Goal: Obtain resource: Download file/media

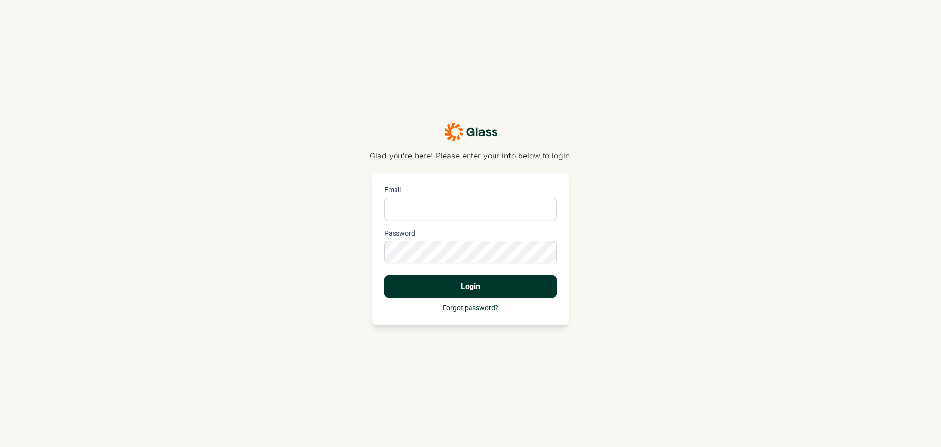
click at [450, 209] on input "Email" at bounding box center [470, 209] width 173 height 23
type input "benjamin.reckelhoff@mybobs.com"
click at [384, 275] on button "Login" at bounding box center [470, 286] width 173 height 23
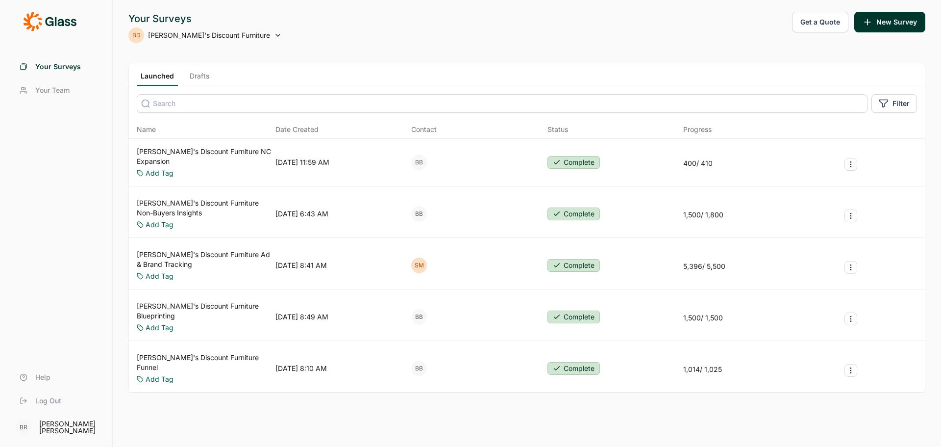
click at [226, 250] on link "[PERSON_NAME]'s Discount Furniture Ad & Brand Tracking" at bounding box center [204, 260] width 135 height 20
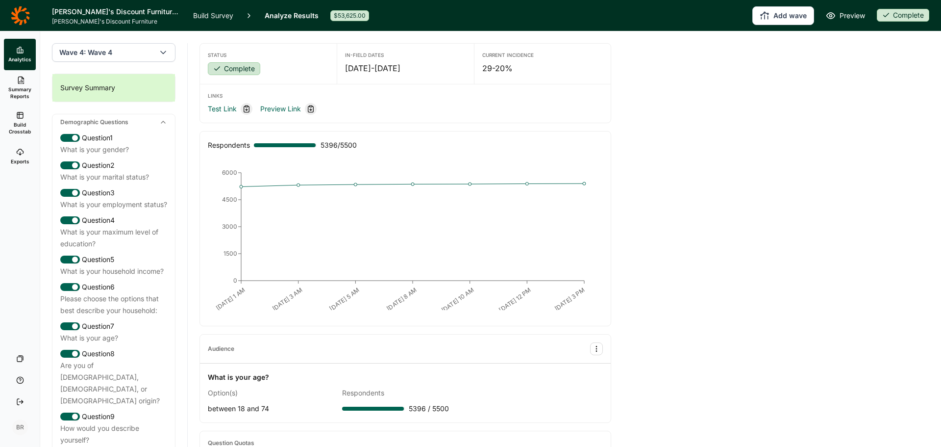
click at [19, 93] on span "Summary Reports" at bounding box center [20, 93] width 24 height 14
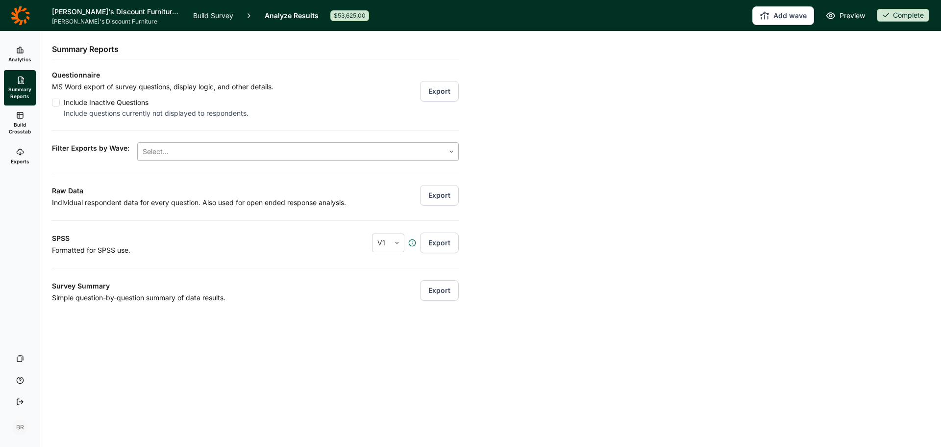
click at [203, 151] on div at bounding box center [291, 152] width 297 height 14
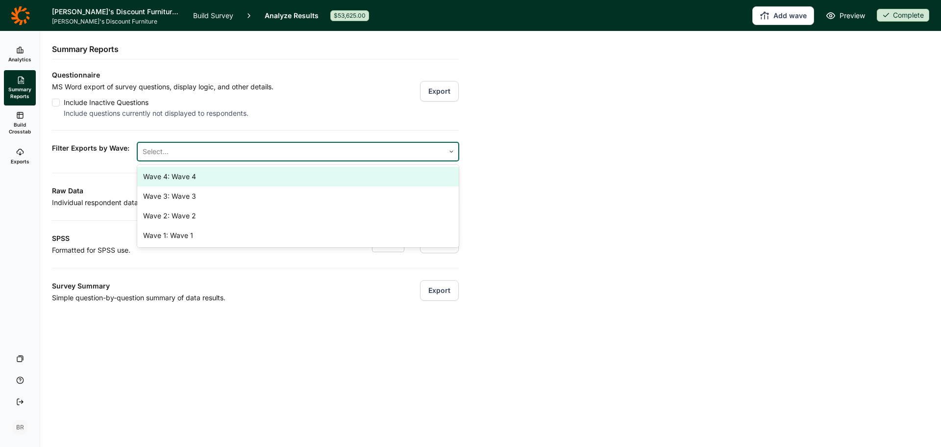
click at [203, 151] on div at bounding box center [291, 152] width 297 height 14
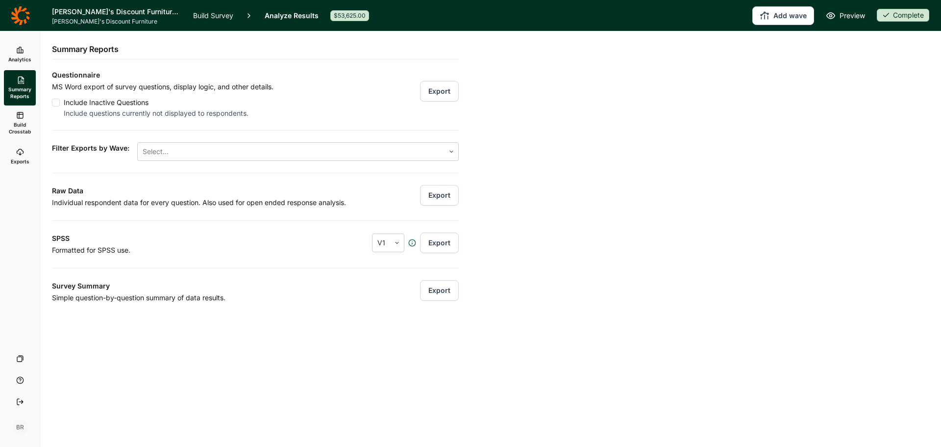
click at [23, 130] on span "Build Crosstab" at bounding box center [20, 128] width 24 height 14
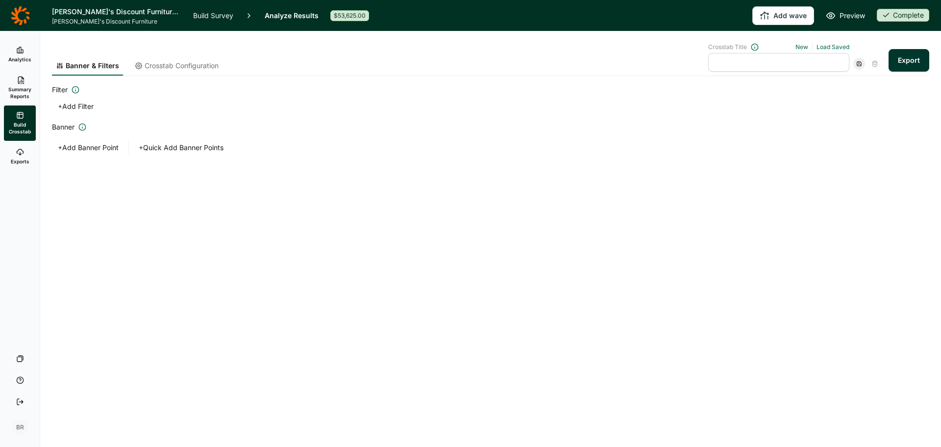
click at [166, 66] on span "Crosstab Configuration" at bounding box center [182, 66] width 74 height 10
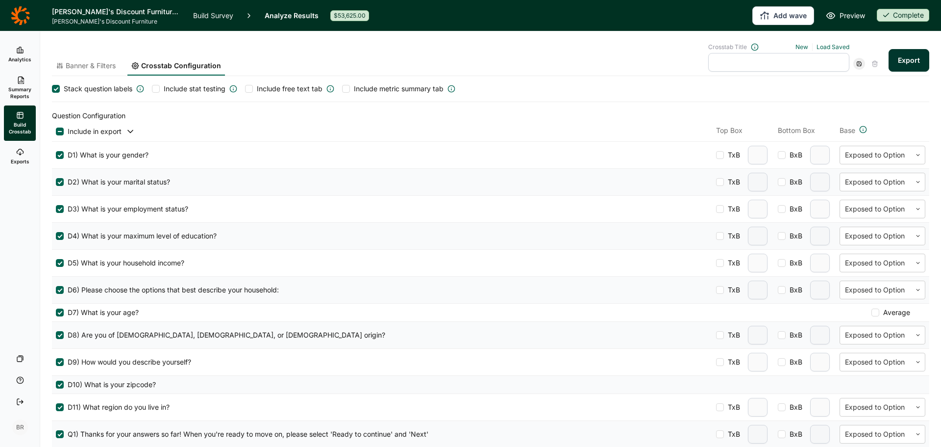
click at [61, 127] on div at bounding box center [60, 131] width 8 height 12
click at [60, 134] on div at bounding box center [60, 131] width 8 height 8
click at [56, 131] on input "checkbox" at bounding box center [56, 131] width 0 height 0
click at [61, 265] on div at bounding box center [60, 263] width 8 height 8
click at [56, 263] on input "D5) What is your household income?" at bounding box center [56, 263] width 0 height 0
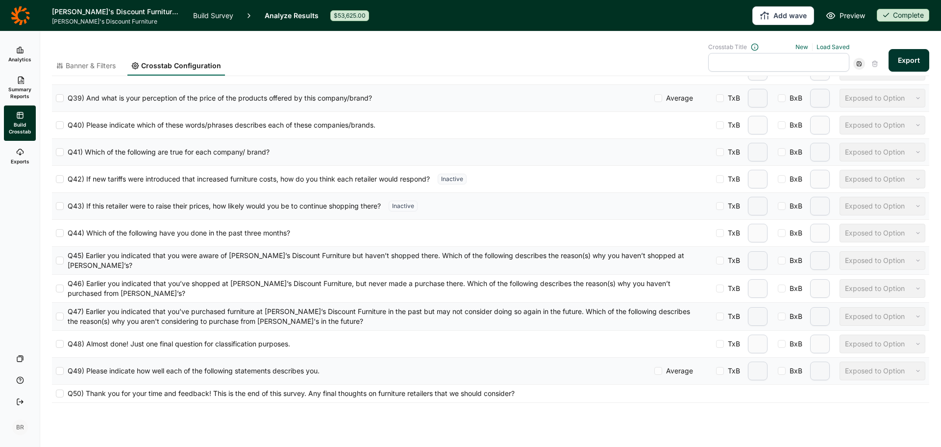
scroll to position [1340, 0]
click at [60, 232] on div at bounding box center [60, 231] width 8 height 8
click at [56, 231] on input "Q44) Which of the following have you done in the past three months?" at bounding box center [56, 231] width 0 height 0
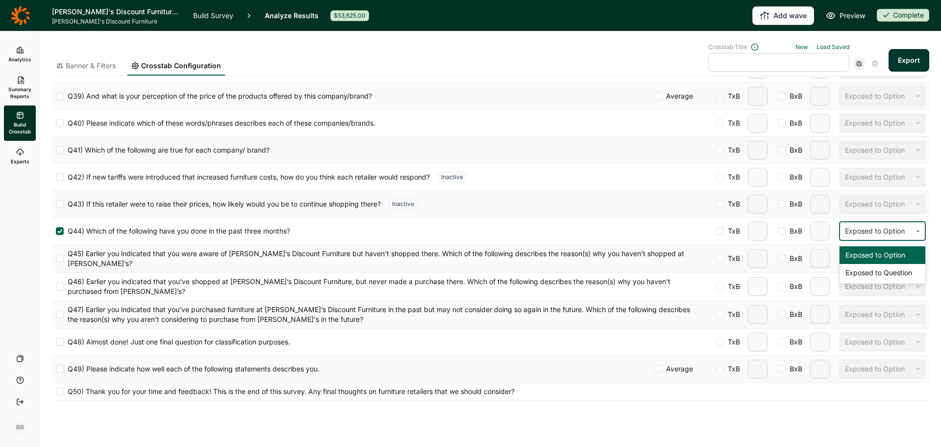
click at [861, 231] on div at bounding box center [875, 231] width 61 height 12
click at [724, 232] on span "TxB" at bounding box center [732, 231] width 16 height 10
click at [716, 231] on input "TxB" at bounding box center [716, 231] width 0 height 0
type input "2"
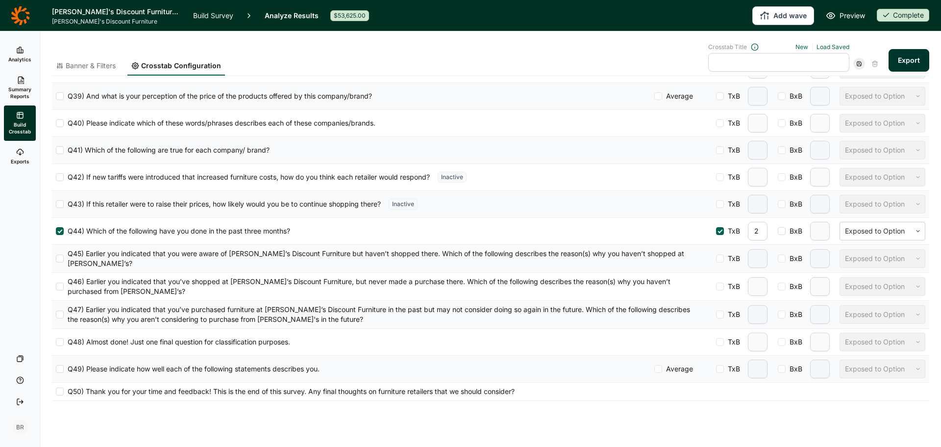
click at [716, 232] on div at bounding box center [720, 231] width 8 height 8
click at [716, 231] on input "TxB" at bounding box center [716, 231] width 0 height 0
click at [786, 230] on span "BxB" at bounding box center [794, 231] width 17 height 10
click at [778, 231] on input "BxB" at bounding box center [778, 231] width 0 height 0
type input "2"
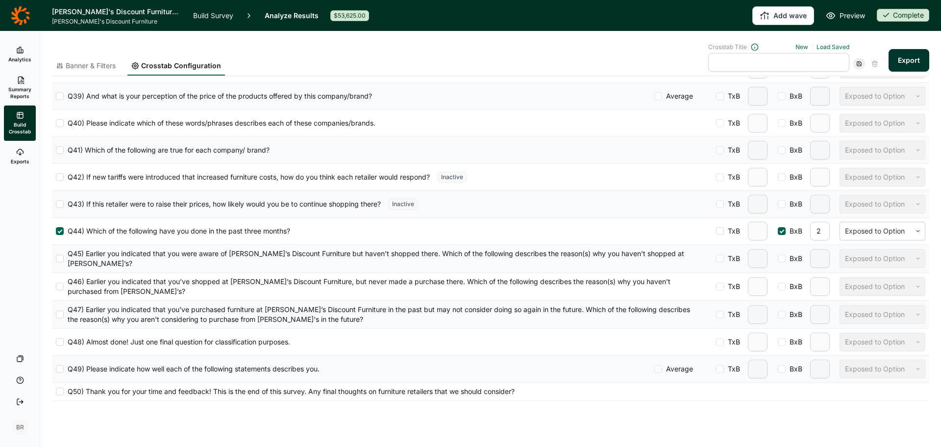
click at [786, 230] on span "BxB" at bounding box center [794, 231] width 17 height 10
click at [778, 231] on input "BxB" at bounding box center [778, 231] width 0 height 0
click at [61, 233] on div at bounding box center [60, 231] width 8 height 8
click at [56, 231] on input "Q44) Which of the following have you done in the past three months?" at bounding box center [56, 231] width 0 height 0
click at [94, 68] on span "Banner & Filters" at bounding box center [91, 66] width 50 height 10
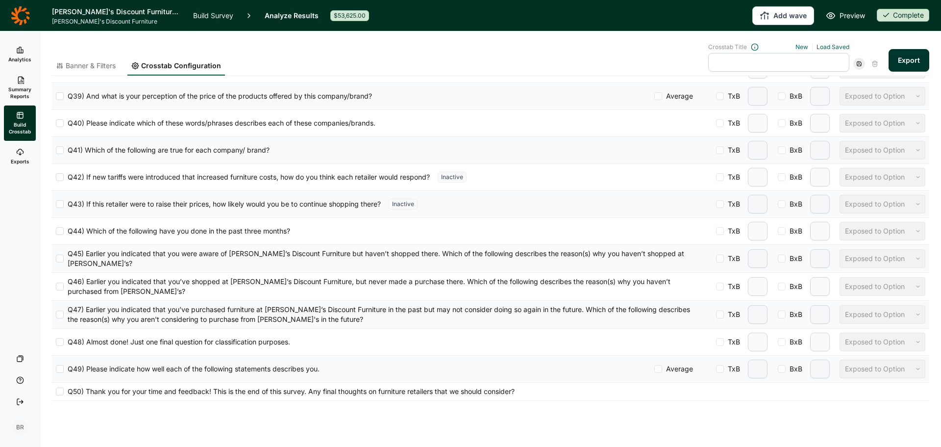
scroll to position [0, 0]
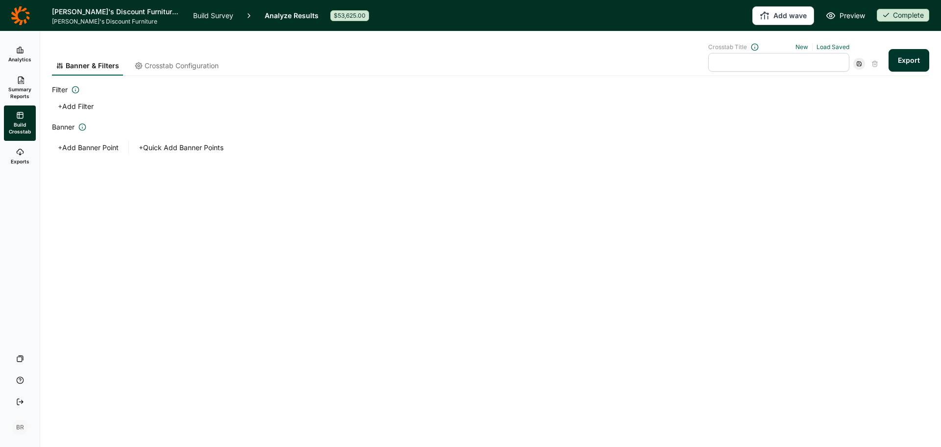
click at [83, 106] on button "+ Add Filter" at bounding box center [76, 107] width 48 height 14
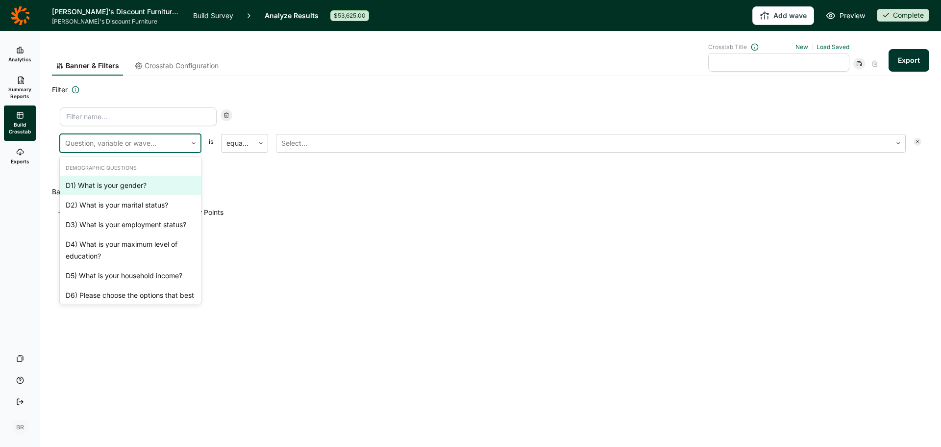
click at [152, 143] on div at bounding box center [123, 143] width 117 height 14
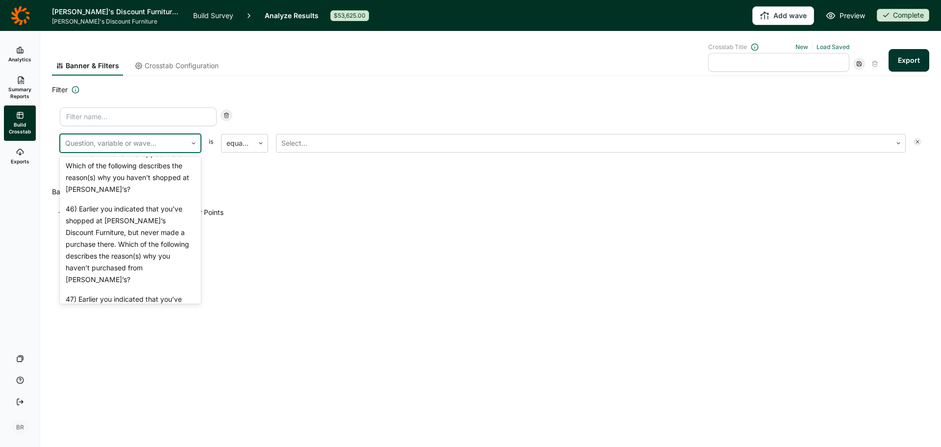
scroll to position [2410, 0]
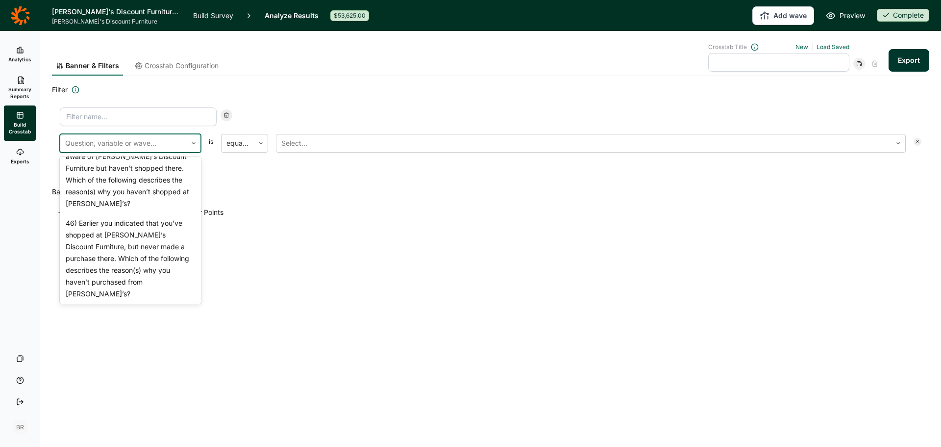
click at [121, 103] on div "41) Which of the following are true for each company/ brand?" at bounding box center [130, 87] width 141 height 31
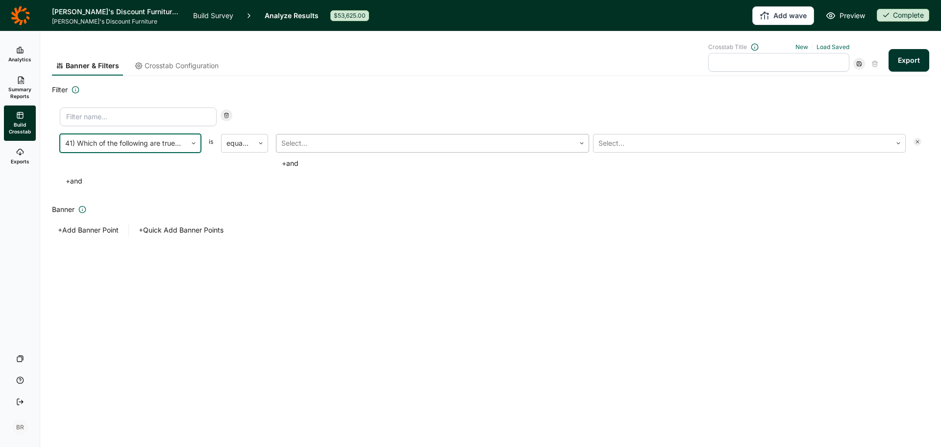
click at [309, 146] on div at bounding box center [425, 143] width 289 height 14
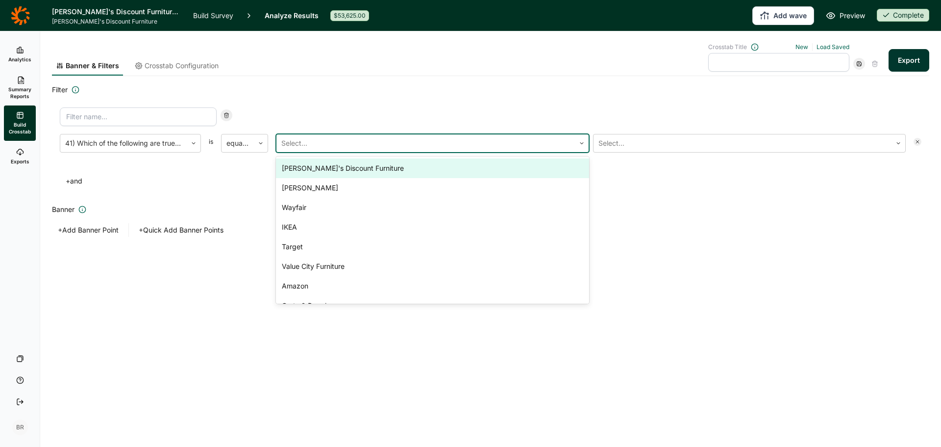
click at [522, 169] on div "[PERSON_NAME]'s Discount Furniture" at bounding box center [432, 168] width 313 height 20
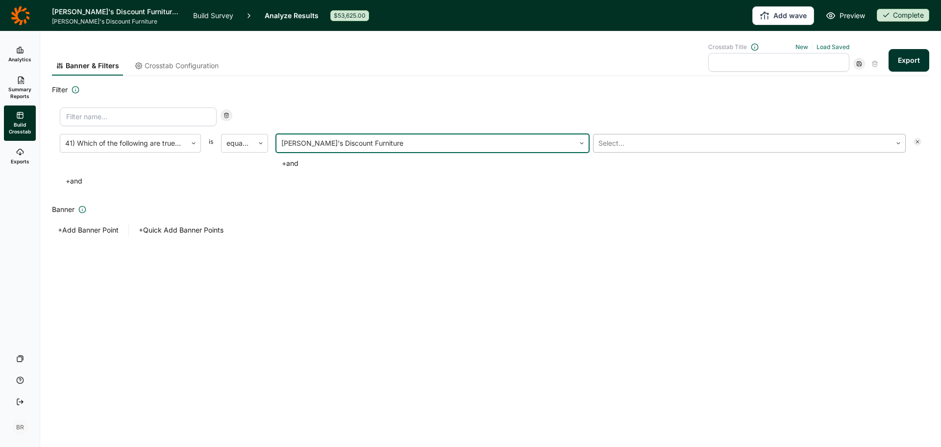
click at [704, 142] on div at bounding box center [743, 143] width 289 height 14
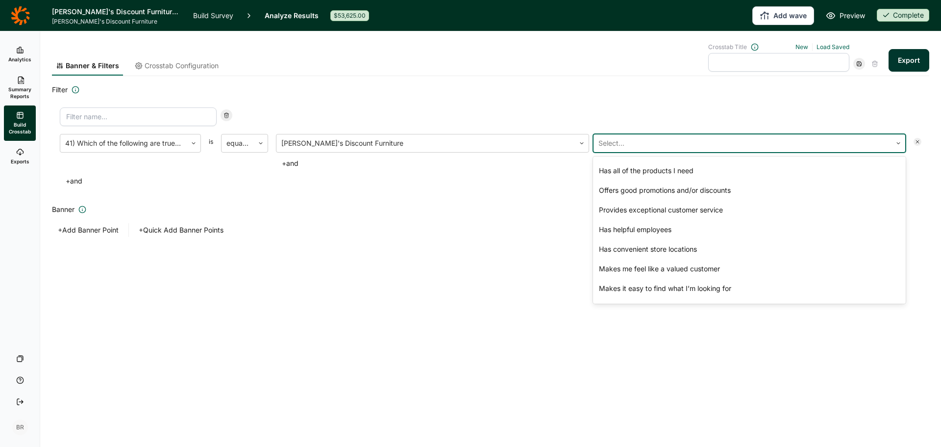
scroll to position [249, 0]
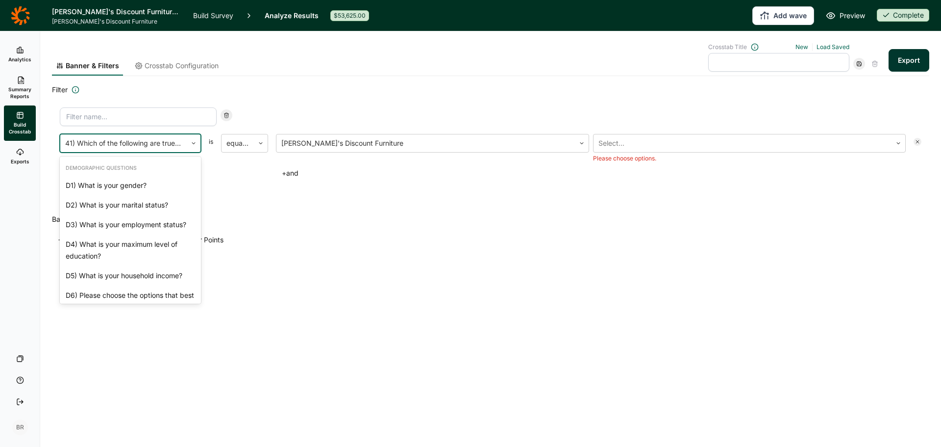
click at [111, 144] on div at bounding box center [123, 143] width 117 height 14
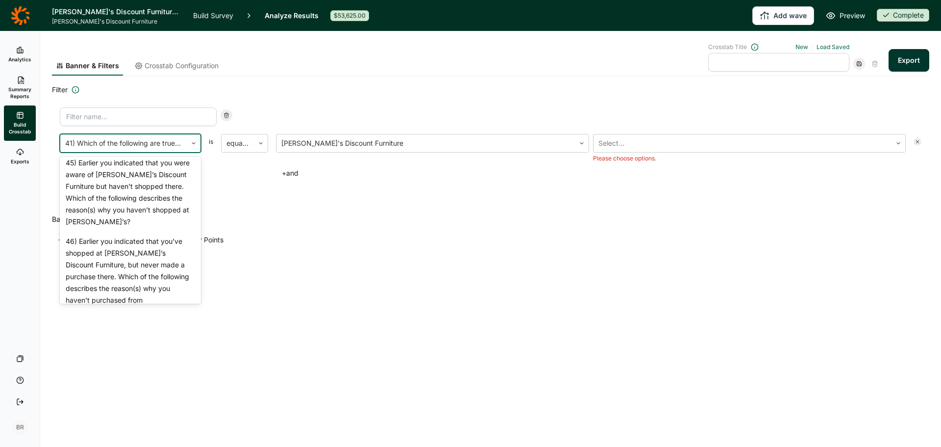
scroll to position [2407, 0]
click at [161, 139] on div "44) Which of the following have you done in the past three months?" at bounding box center [130, 122] width 141 height 31
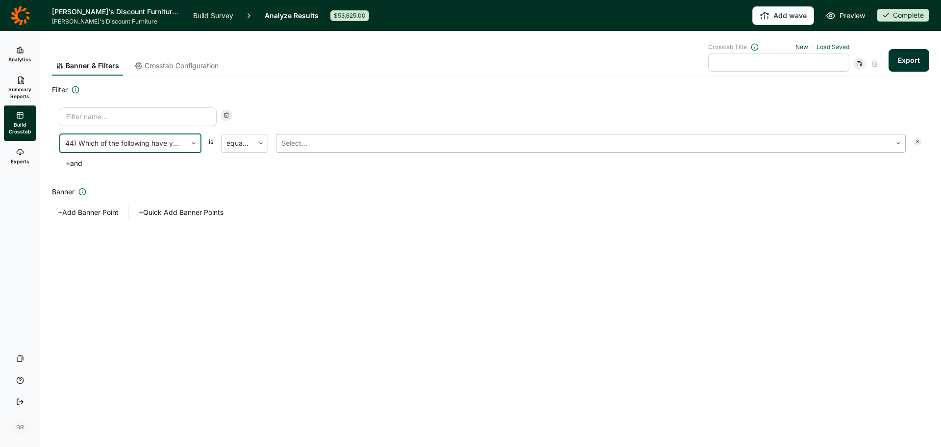
click at [321, 142] on div at bounding box center [583, 143] width 605 height 14
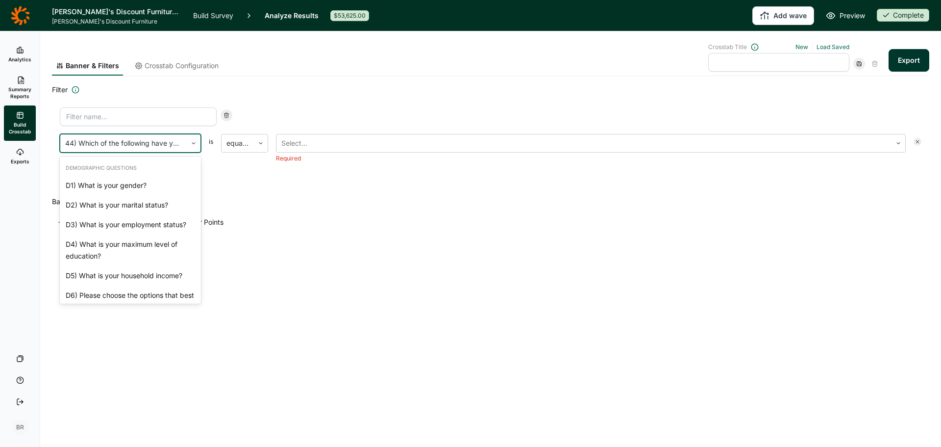
click at [148, 136] on div at bounding box center [123, 143] width 117 height 14
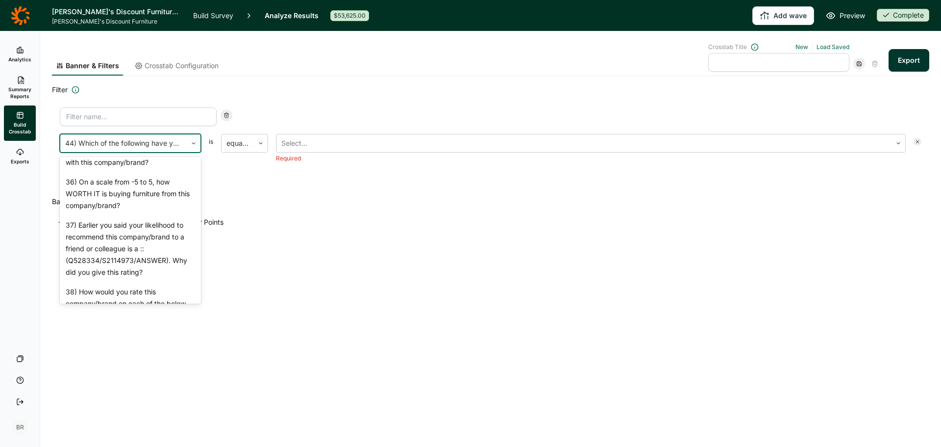
scroll to position [2085, 0]
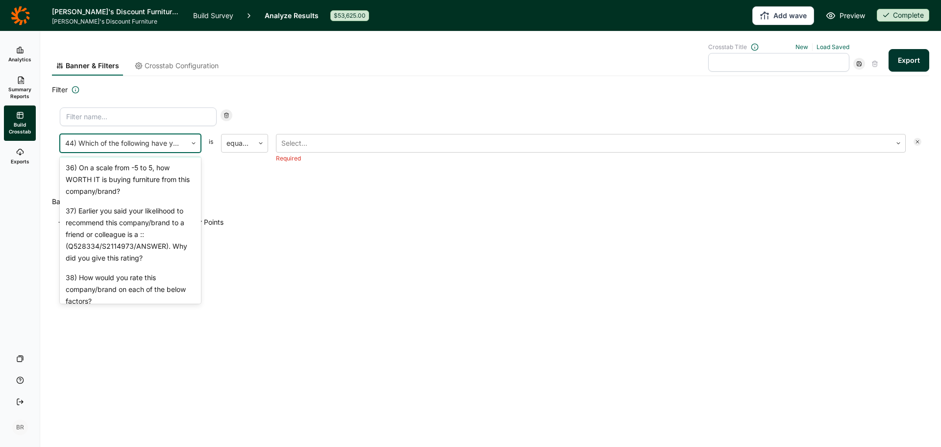
click at [145, 158] on div "35) How well does the following statement describe your relationship with this …" at bounding box center [130, 136] width 141 height 43
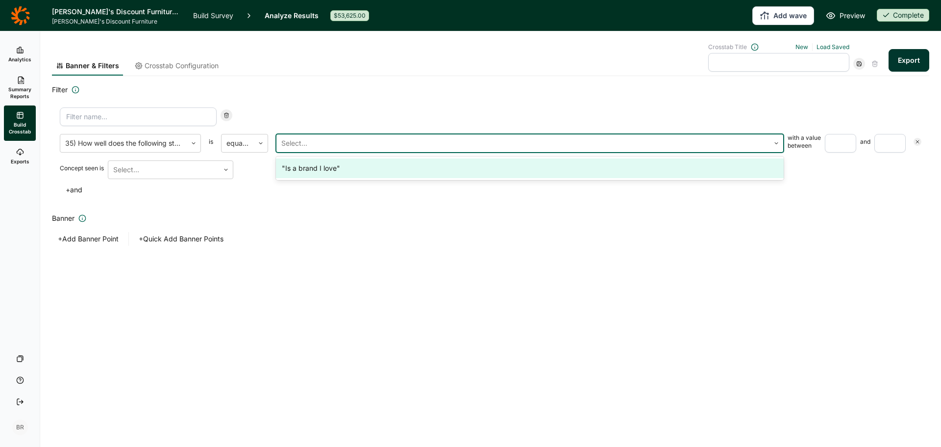
click at [477, 137] on div at bounding box center [522, 143] width 483 height 14
click at [472, 140] on div at bounding box center [522, 143] width 483 height 14
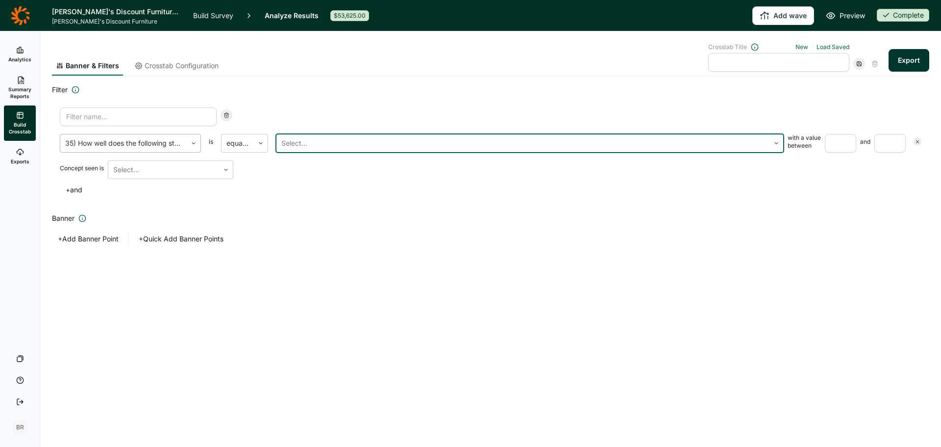
click at [173, 142] on div at bounding box center [123, 143] width 117 height 14
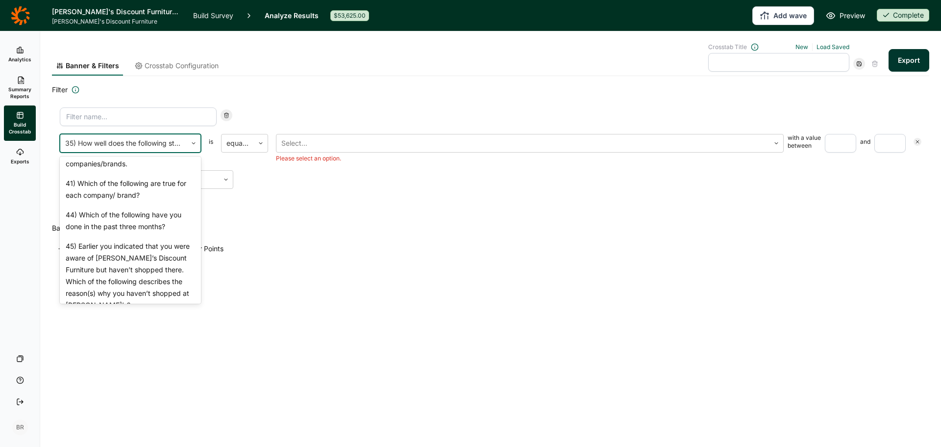
scroll to position [2323, 0]
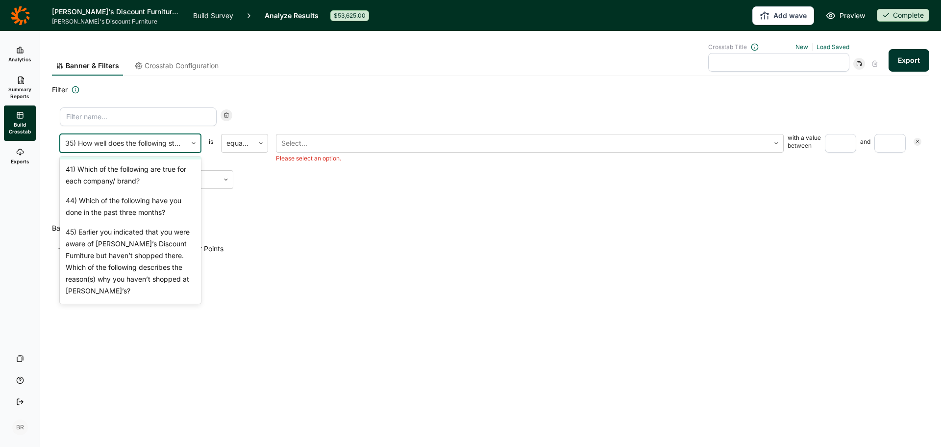
click at [154, 159] on div "40) Please indicate which of these words/phrases describes each of these compan…" at bounding box center [130, 137] width 141 height 43
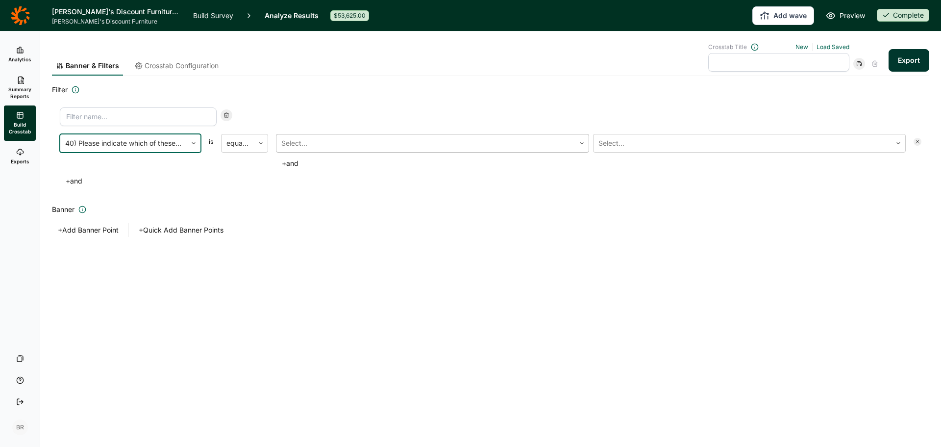
click at [330, 144] on div at bounding box center [425, 143] width 289 height 14
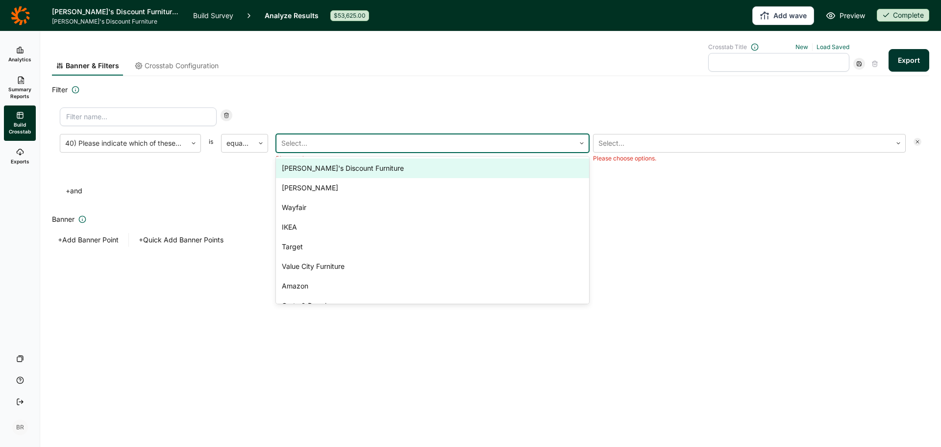
click at [324, 171] on div "[PERSON_NAME]'s Discount Furniture" at bounding box center [432, 168] width 313 height 20
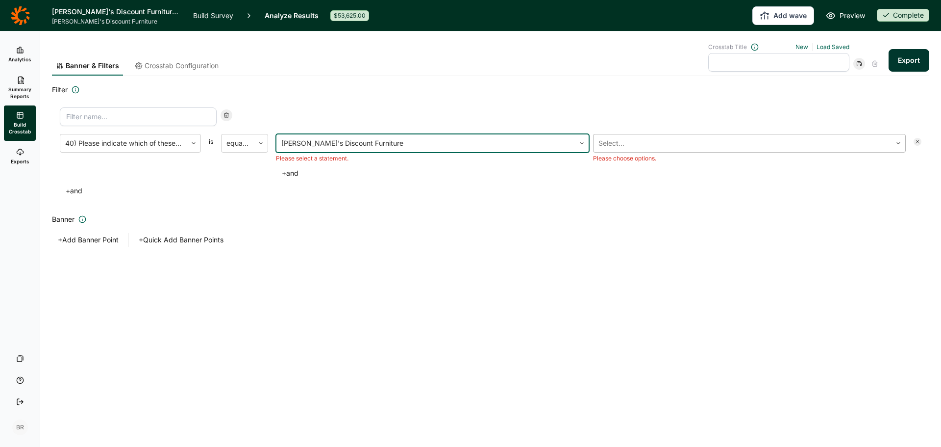
click at [647, 140] on div at bounding box center [743, 143] width 289 height 14
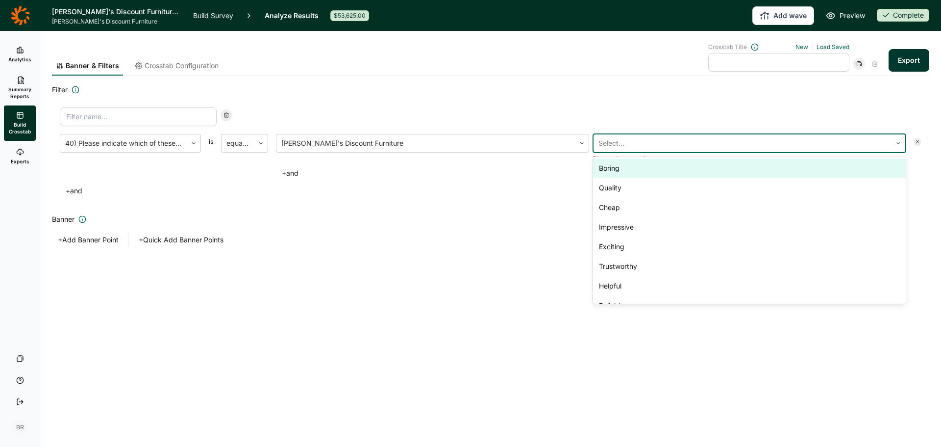
click at [647, 140] on div at bounding box center [743, 143] width 289 height 14
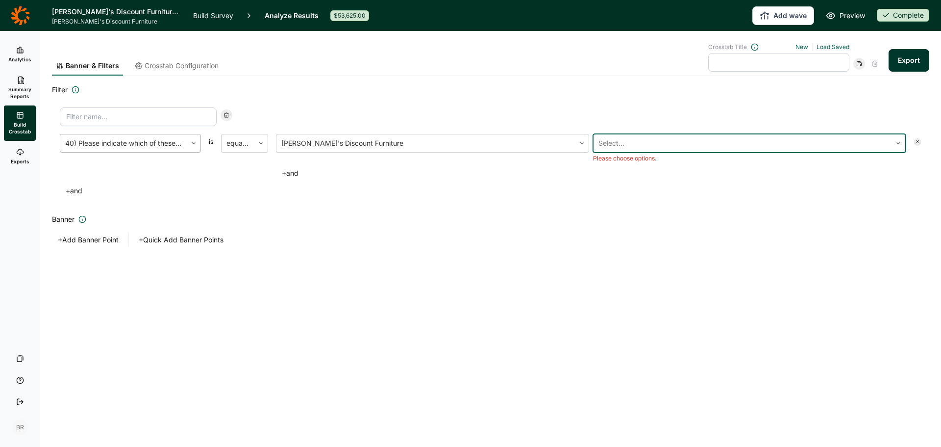
click at [143, 142] on div at bounding box center [123, 143] width 117 height 14
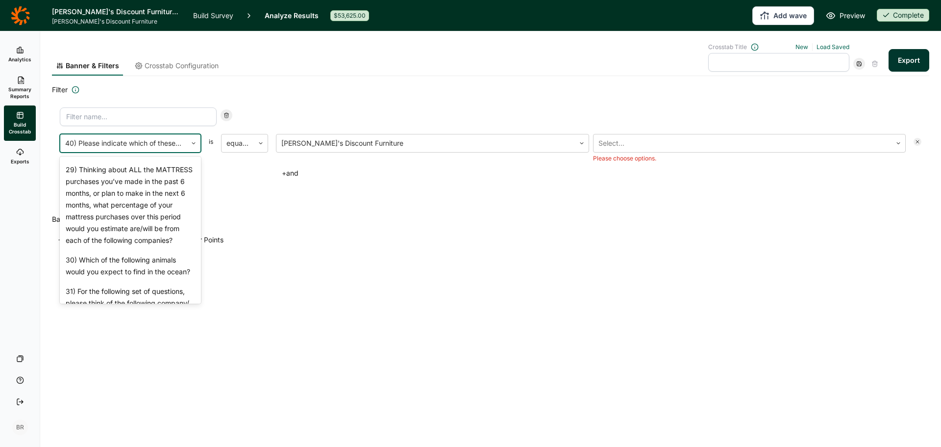
scroll to position [1787, 0]
click at [145, 162] on div "28) Thinking about ALL the FURNITURE purchases you’ve made in the past 6 months…" at bounding box center [130, 117] width 141 height 90
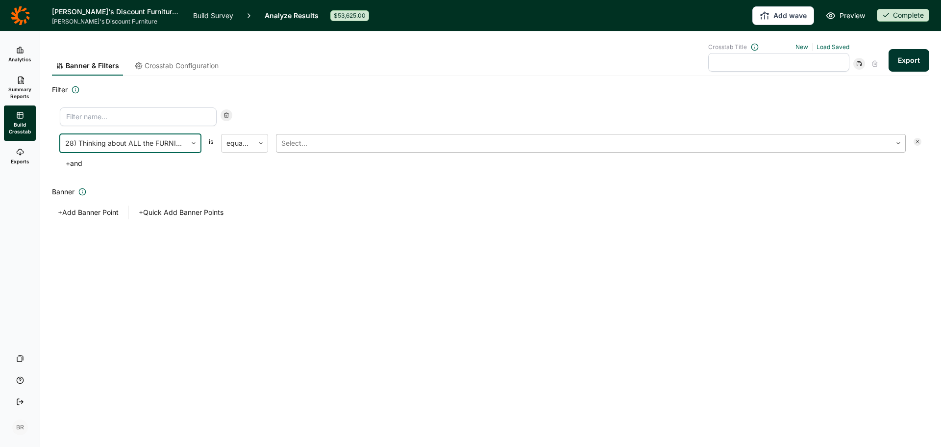
click at [324, 145] on div at bounding box center [583, 143] width 605 height 14
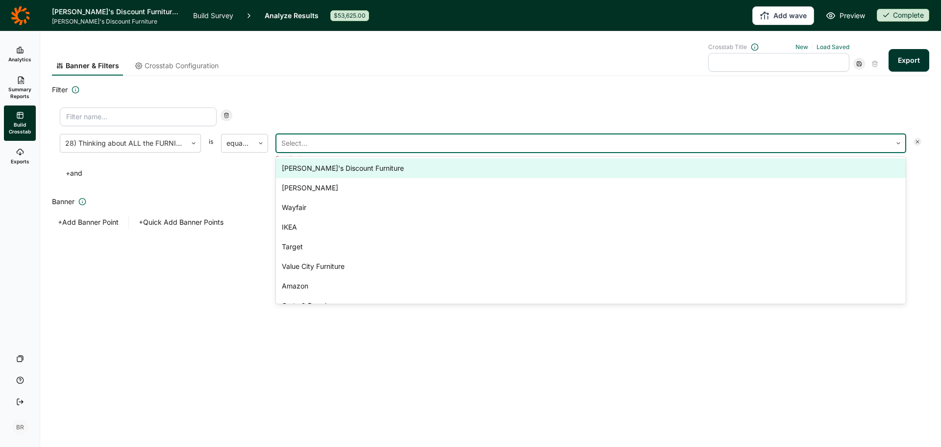
click at [324, 168] on div "[PERSON_NAME]'s Discount Furniture" at bounding box center [591, 168] width 630 height 20
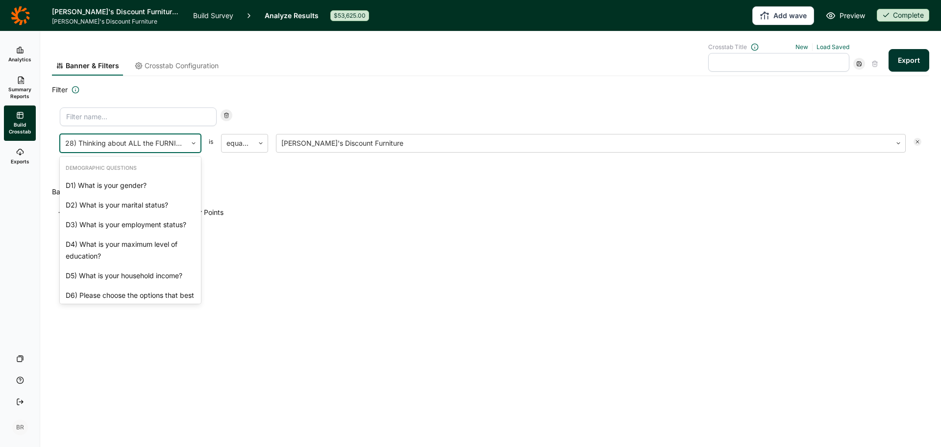
click at [165, 146] on div at bounding box center [123, 143] width 117 height 14
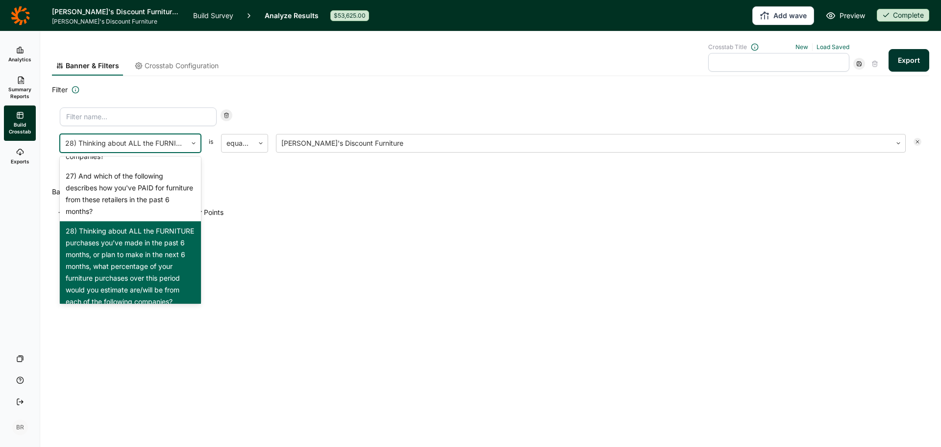
scroll to position [1624, 0]
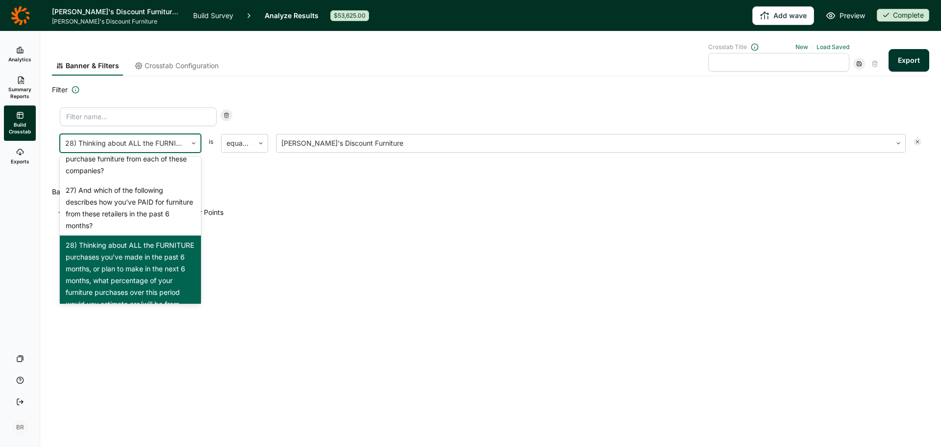
click at [105, 137] on div "25) How recently have you PURCHASED furniture at each of these companies?" at bounding box center [130, 115] width 141 height 43
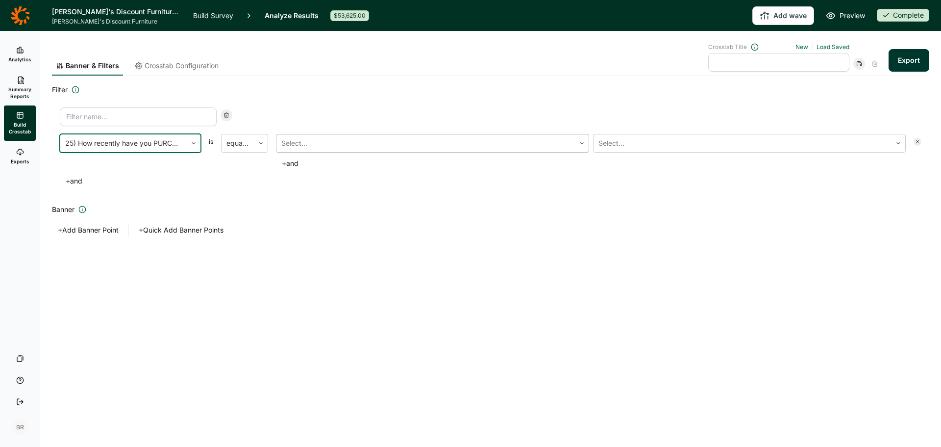
click at [318, 144] on div at bounding box center [425, 143] width 289 height 14
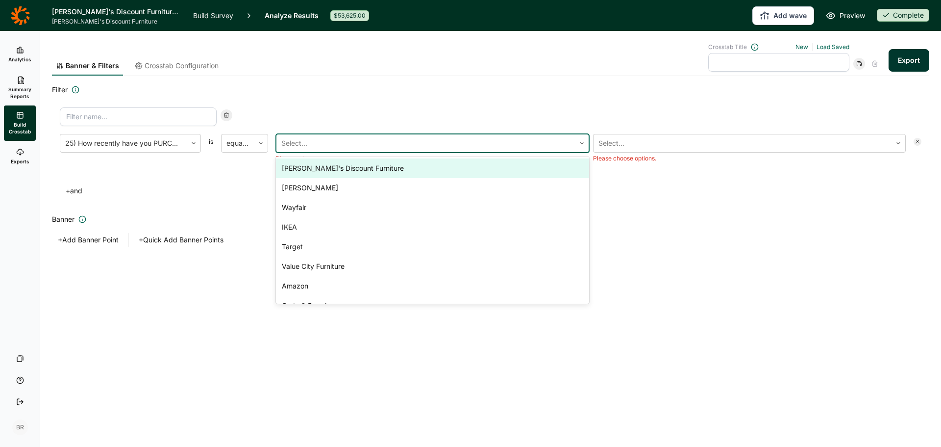
click at [324, 173] on div "[PERSON_NAME]'s Discount Furniture" at bounding box center [432, 168] width 313 height 20
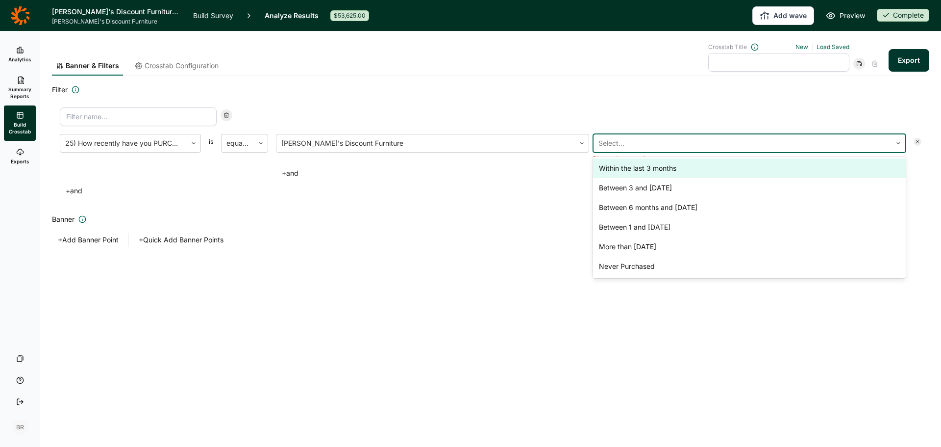
click at [681, 141] on div at bounding box center [743, 143] width 289 height 14
click at [671, 176] on div "Within the last 3 months" at bounding box center [749, 168] width 313 height 20
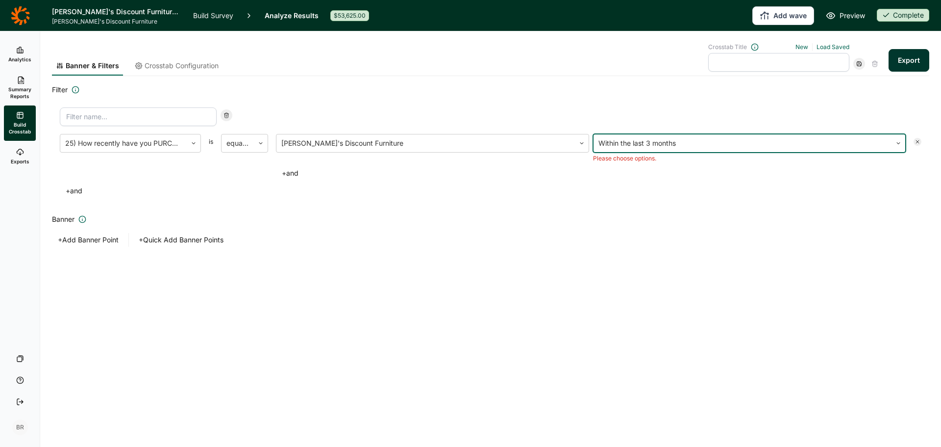
click at [292, 175] on div "25) How recently have you PURCHASED furniture at each of these companies? is eq…" at bounding box center [491, 166] width 862 height 64
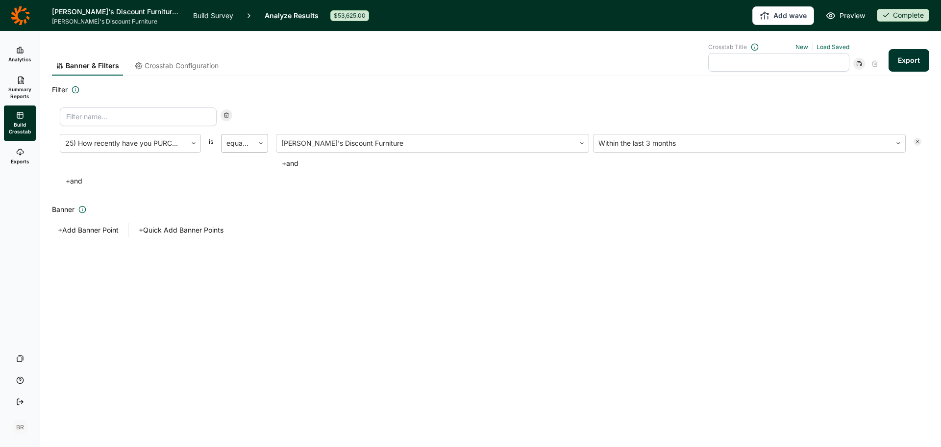
click at [249, 143] on div at bounding box center [237, 143] width 23 height 14
click at [251, 190] on div "either" at bounding box center [244, 188] width 47 height 20
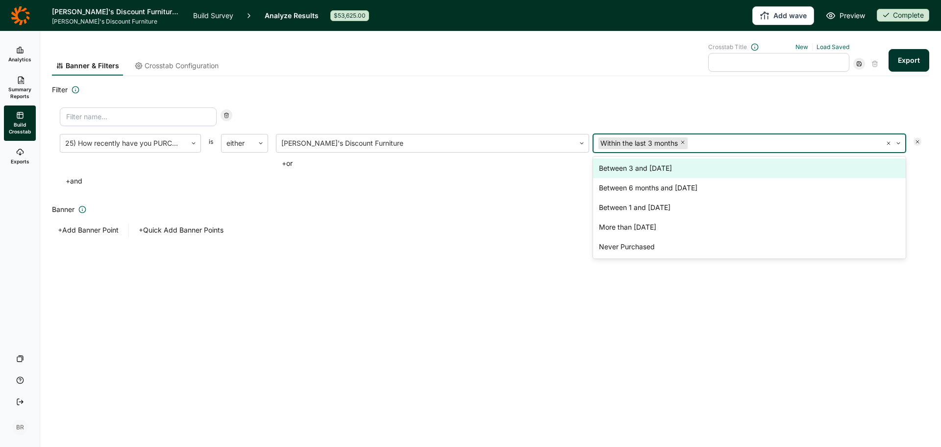
click at [770, 147] on div at bounding box center [784, 143] width 188 height 14
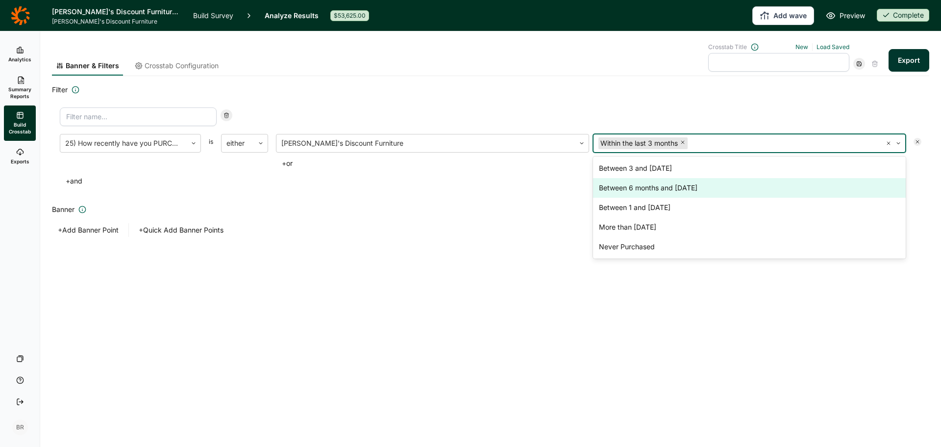
click at [708, 189] on div "Between 6 months and 1 year ago" at bounding box center [749, 188] width 313 height 20
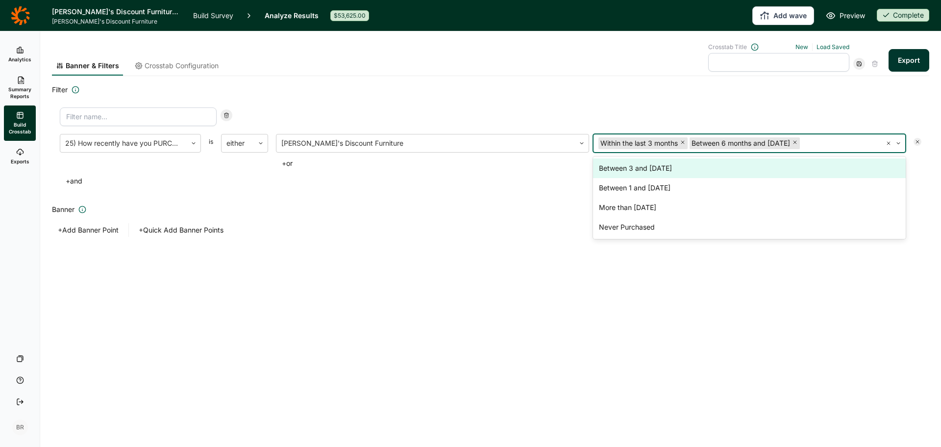
click at [785, 168] on div "Between 3 and 6 months ago" at bounding box center [749, 168] width 313 height 20
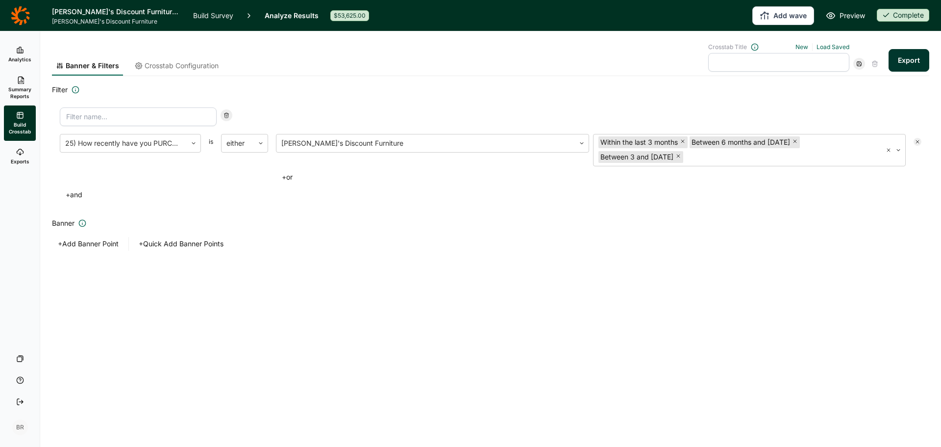
click at [482, 202] on div "25) How recently have you PURCHASED furniture at each of these companies? is ei…" at bounding box center [491, 155] width 878 height 110
click at [144, 106] on div "25) How recently have you PURCHASED furniture at each of these companies? is ei…" at bounding box center [491, 155] width 878 height 110
click at [143, 115] on input at bounding box center [138, 116] width 157 height 19
type input "Purchased"
click at [274, 293] on div "Banner & Filters Crosstab Configuration Crosstab Title New Load Saved Export Fi…" at bounding box center [491, 164] width 878 height 266
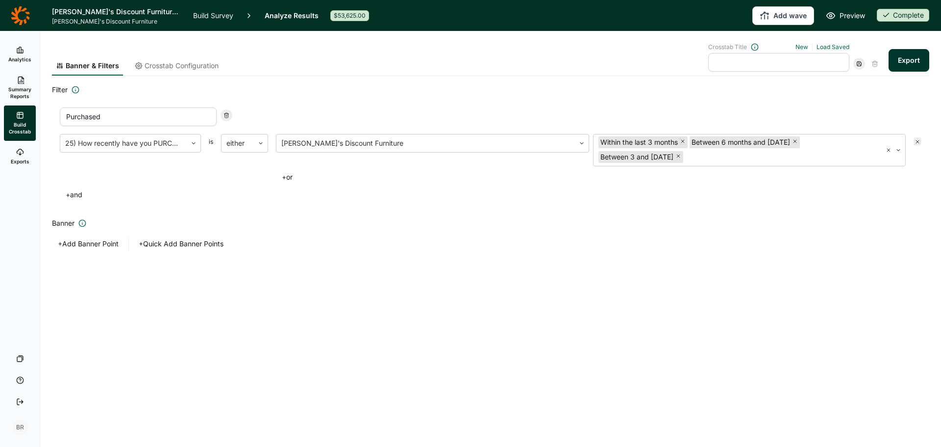
click at [184, 64] on span "Crosstab Configuration" at bounding box center [182, 66] width 74 height 10
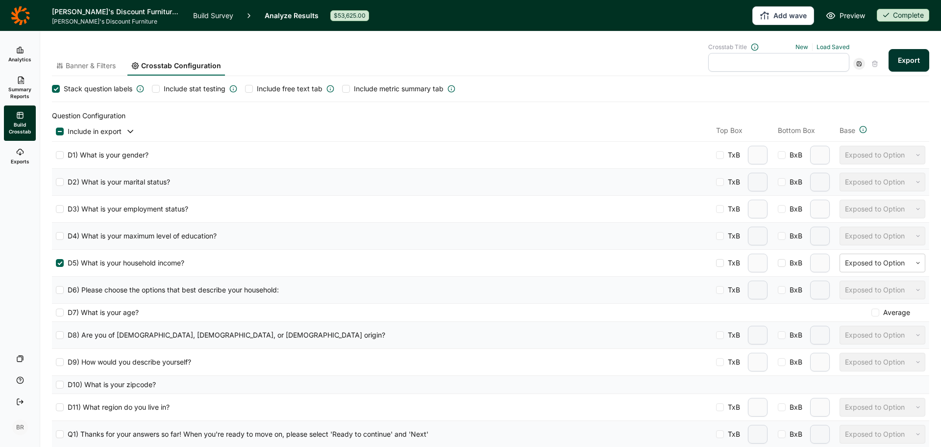
click at [99, 68] on span "Banner & Filters" at bounding box center [91, 66] width 50 height 10
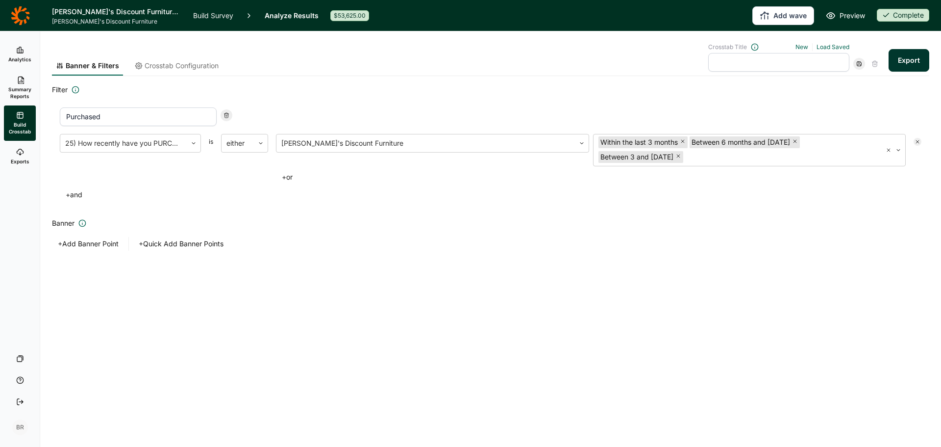
click at [94, 244] on button "+ Add Banner Point" at bounding box center [88, 244] width 73 height 14
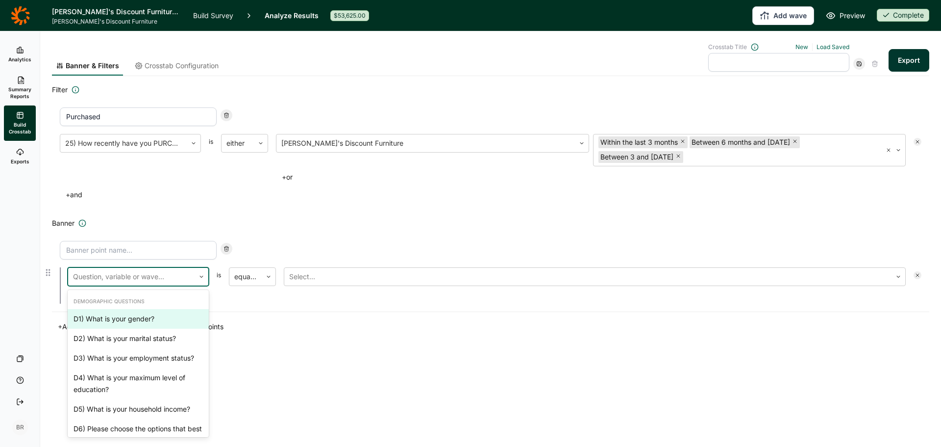
click at [123, 276] on div at bounding box center [131, 277] width 117 height 14
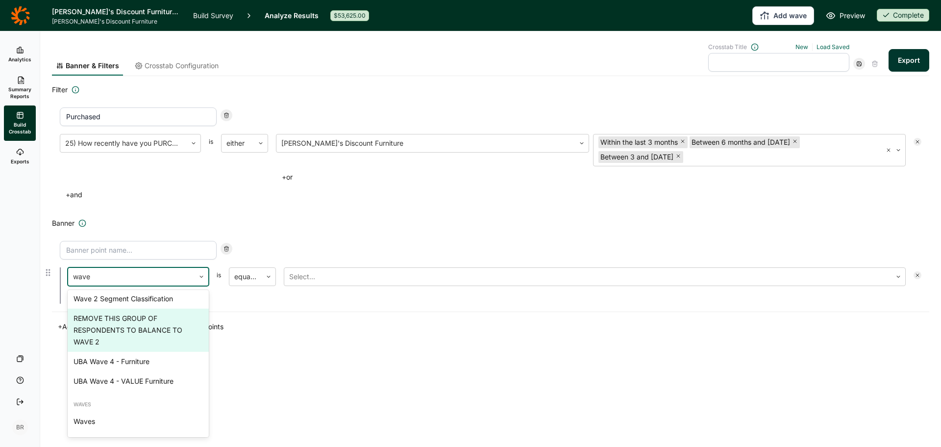
scroll to position [0, 0]
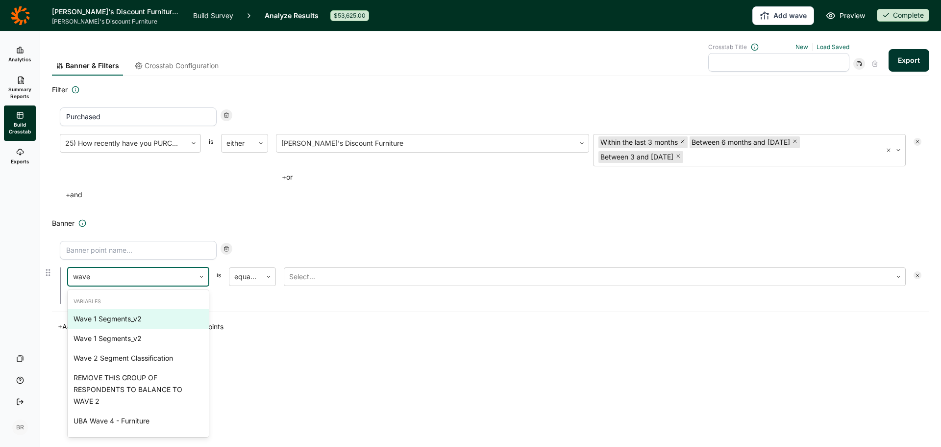
type input "wave"
click at [290, 306] on div "7 results available for search term wave. Use Up and Down to choose options, pr…" at bounding box center [491, 272] width 878 height 79
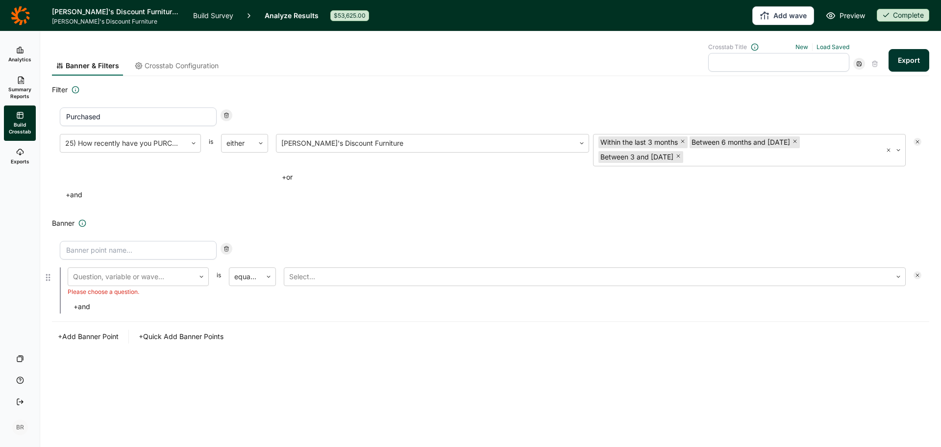
click at [914, 274] on div at bounding box center [918, 275] width 8 height 8
click at [166, 65] on span "Crosstab Configuration" at bounding box center [182, 66] width 74 height 10
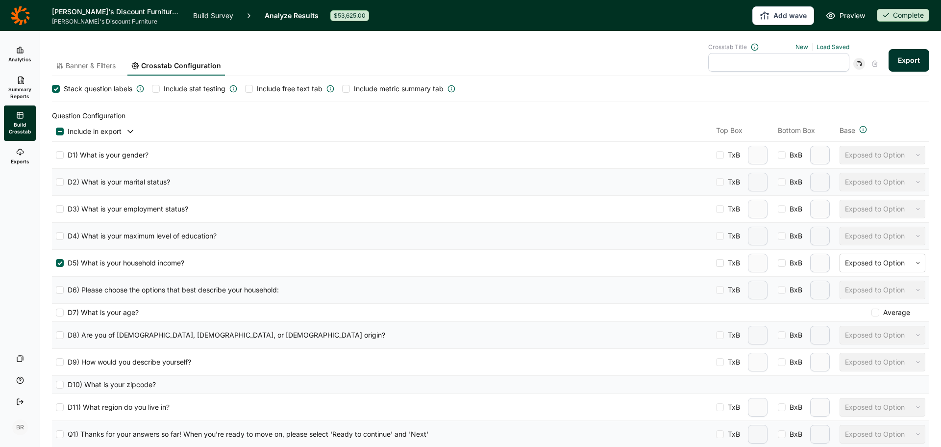
click at [899, 62] on button "Export" at bounding box center [909, 60] width 41 height 23
click at [91, 70] on span "Banner & Filters" at bounding box center [91, 66] width 50 height 10
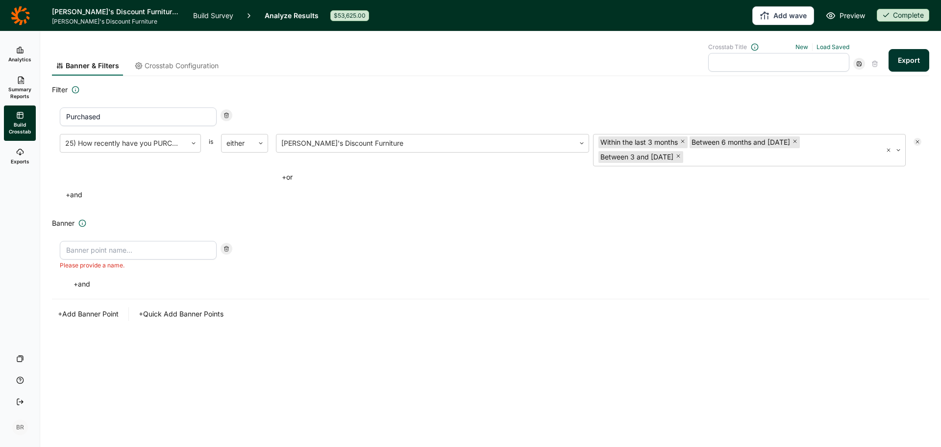
click at [202, 310] on button "+ Quick Add Banner Points" at bounding box center [181, 314] width 97 height 14
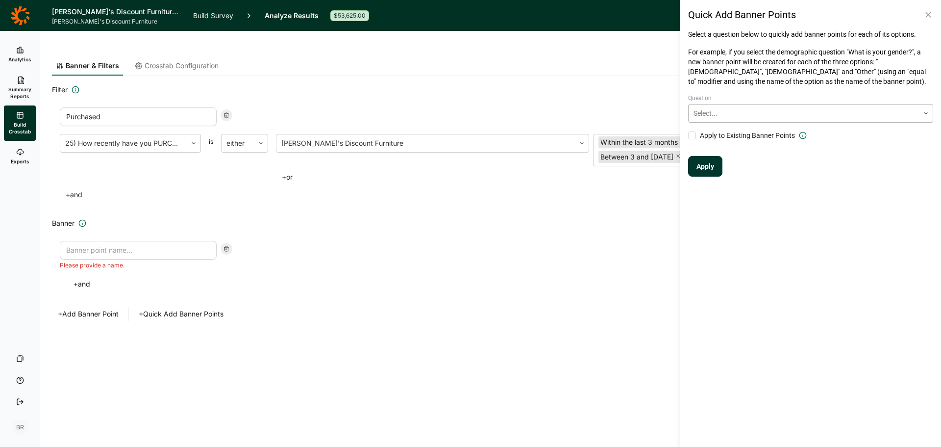
click at [734, 110] on div at bounding box center [804, 113] width 221 height 12
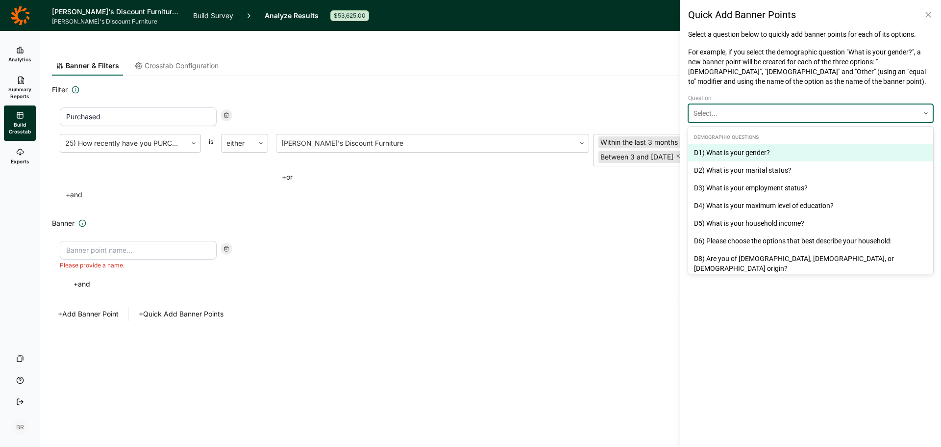
click at [734, 110] on div at bounding box center [804, 113] width 221 height 12
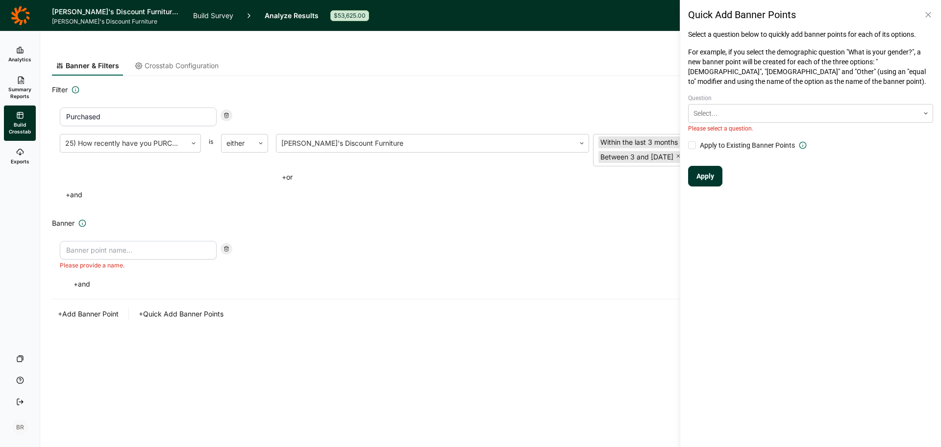
click at [928, 14] on icon at bounding box center [929, 15] width 10 height 10
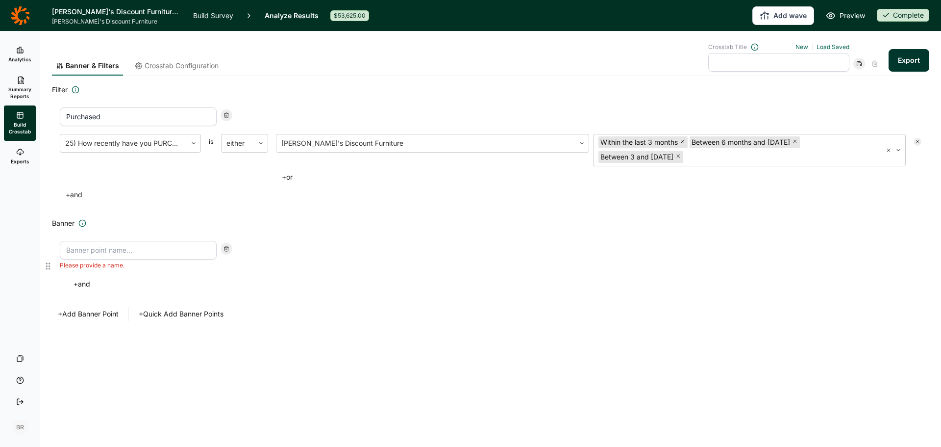
click at [228, 251] on div at bounding box center [227, 249] width 12 height 12
click at [909, 60] on button "Export" at bounding box center [909, 60] width 41 height 23
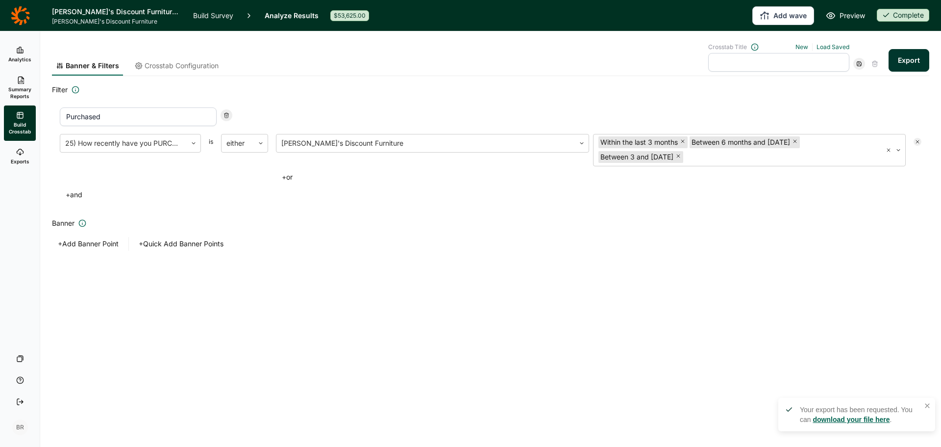
click at [824, 421] on link "download your file here" at bounding box center [851, 419] width 77 height 8
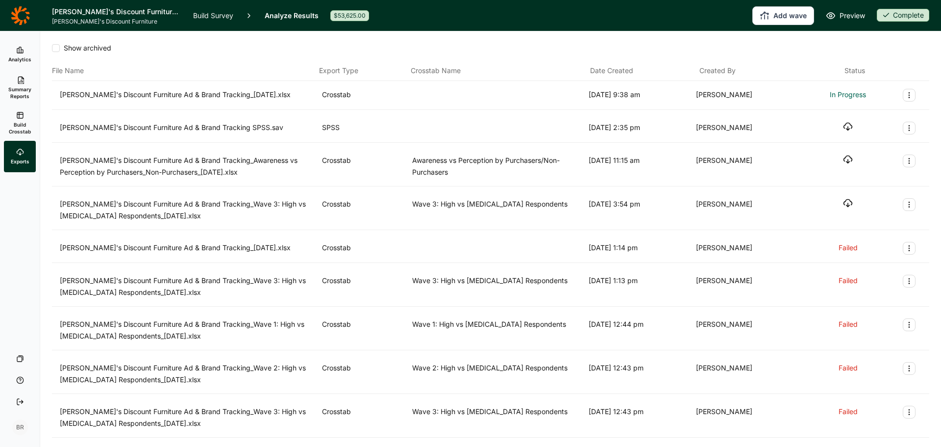
drag, startPoint x: 620, startPoint y: 45, endPoint x: 579, endPoint y: 44, distance: 40.7
click at [620, 45] on div "Show archived" at bounding box center [491, 48] width 878 height 10
drag, startPoint x: 895, startPoint y: 93, endPoint x: 900, endPoint y: 94, distance: 4.9
click at [896, 93] on div "[PERSON_NAME]'s Discount Furniture Ad & Brand Tracking_[DATE].xlsx Crosstab [DA…" at bounding box center [491, 95] width 862 height 13
click at [905, 94] on icon "Export Actions" at bounding box center [909, 95] width 8 height 8
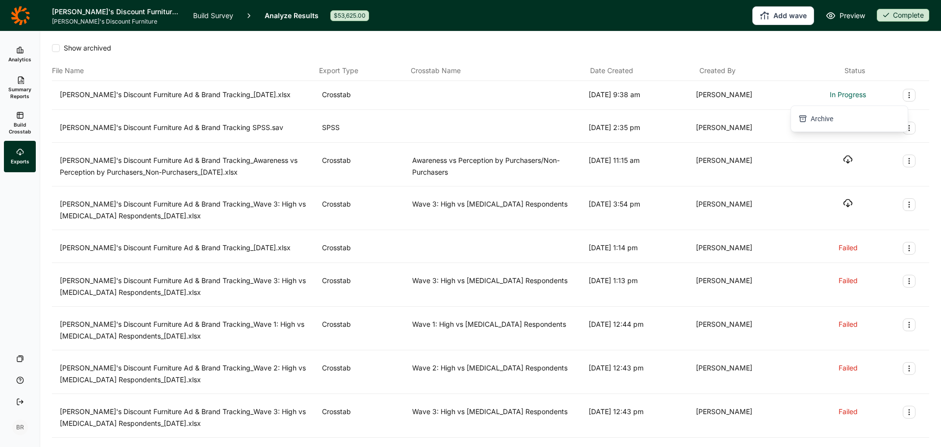
click at [905, 94] on icon "Export Actions" at bounding box center [909, 95] width 8 height 8
click at [845, 94] on icon "button" at bounding box center [848, 94] width 10 height 10
click at [843, 95] on div "button" at bounding box center [848, 94] width 10 height 10
click at [16, 87] on span "Summary Reports" at bounding box center [20, 93] width 24 height 14
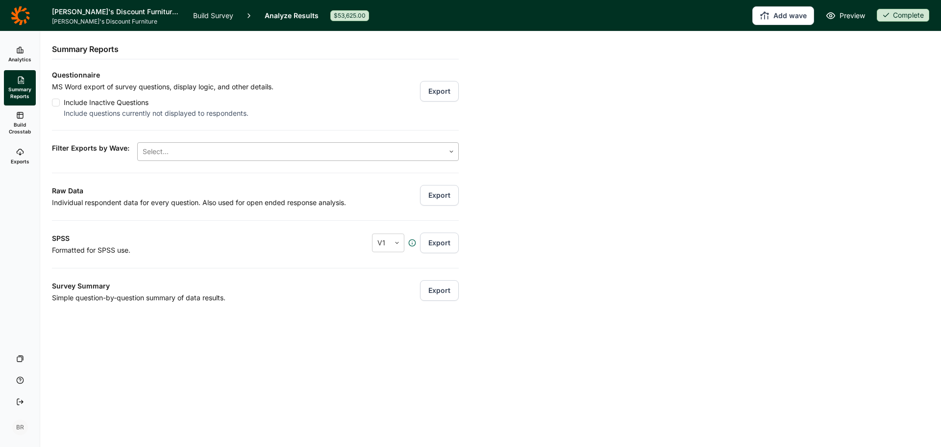
click at [211, 148] on div at bounding box center [291, 152] width 297 height 14
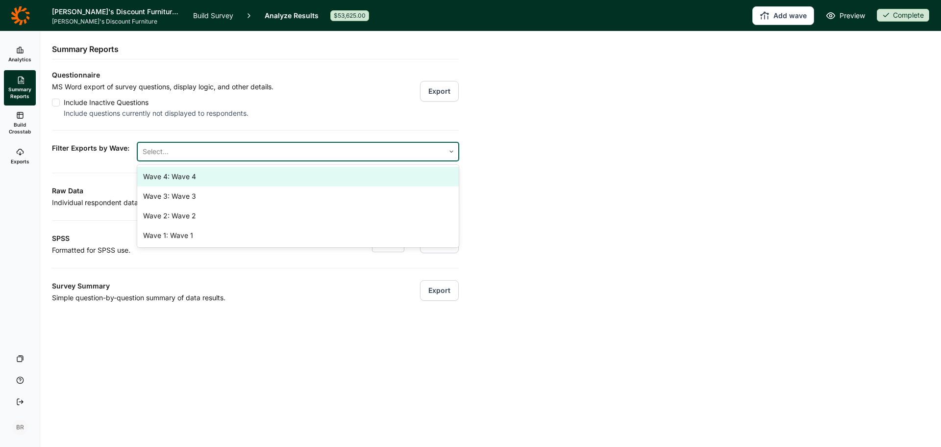
click at [210, 148] on div at bounding box center [291, 152] width 297 height 14
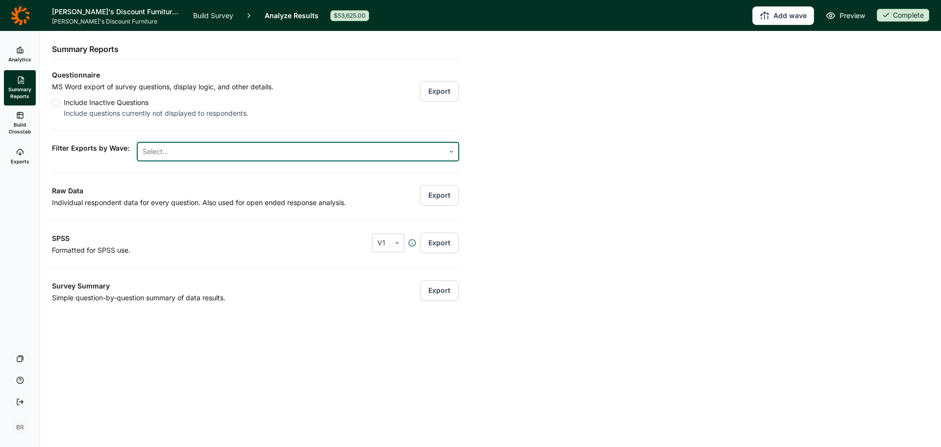
click at [18, 60] on span "Analytics" at bounding box center [19, 59] width 23 height 7
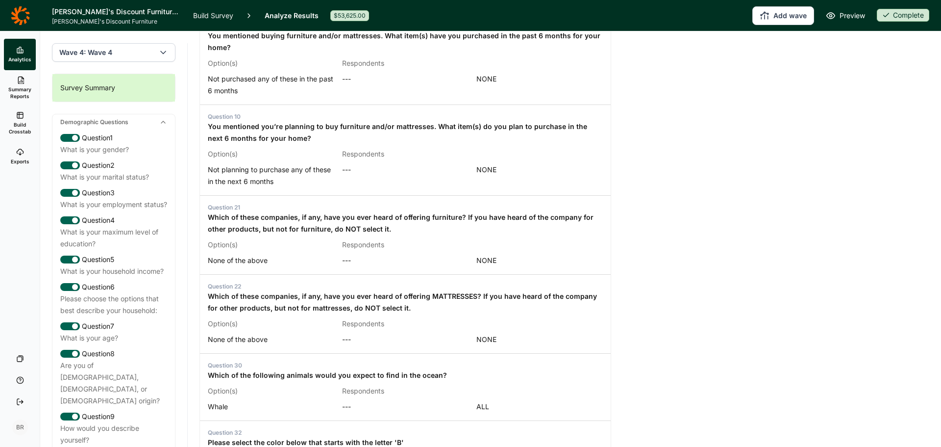
scroll to position [1029, 0]
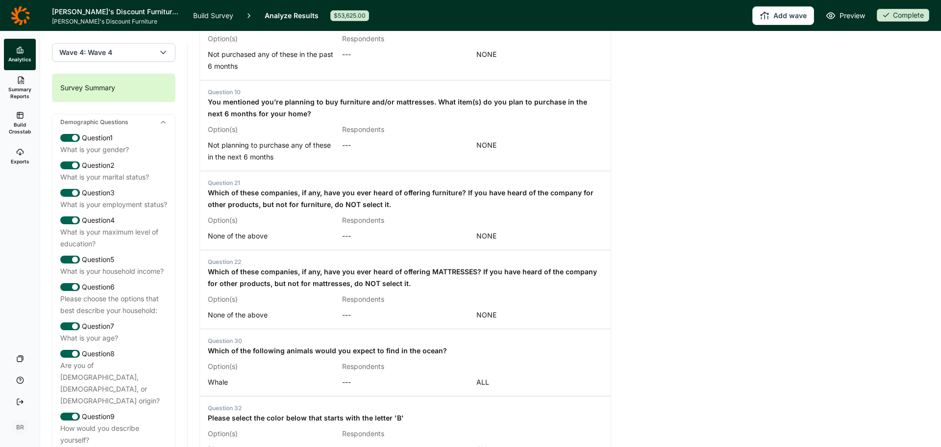
click at [22, 85] on link "Summary Reports" at bounding box center [20, 87] width 32 height 35
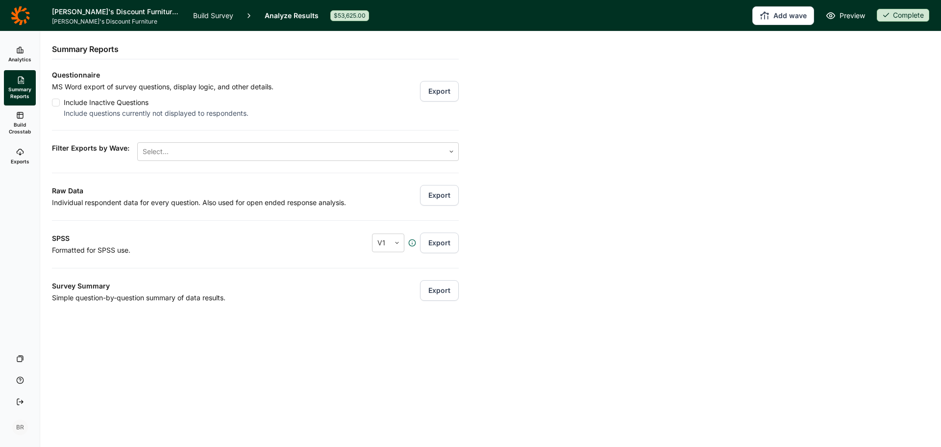
click at [26, 59] on span "Analytics" at bounding box center [19, 59] width 23 height 7
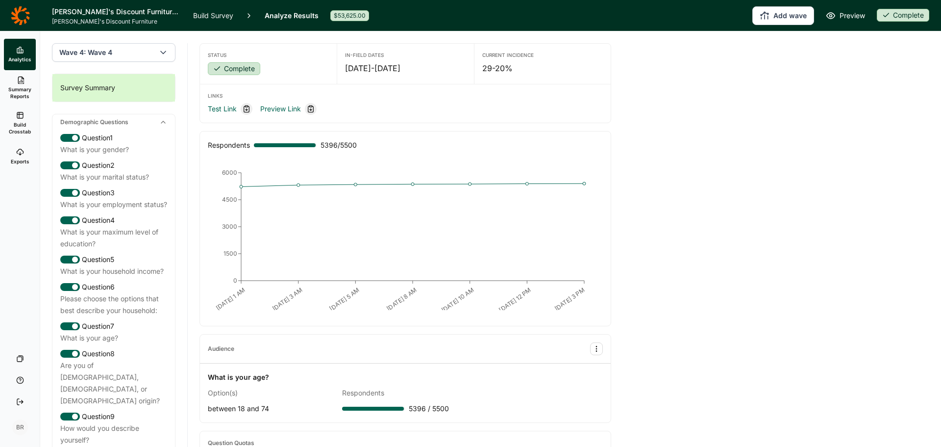
click at [22, 13] on icon at bounding box center [20, 16] width 19 height 20
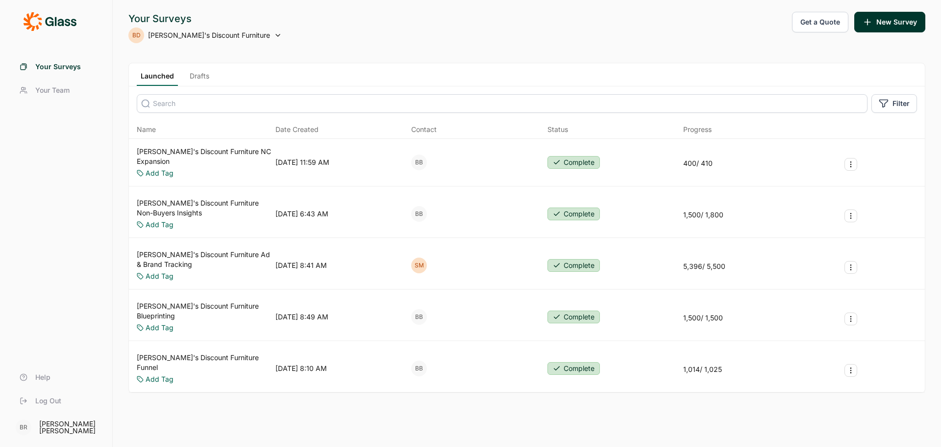
click at [198, 253] on link "[PERSON_NAME]'s Discount Furniture Ad & Brand Tracking" at bounding box center [204, 260] width 135 height 20
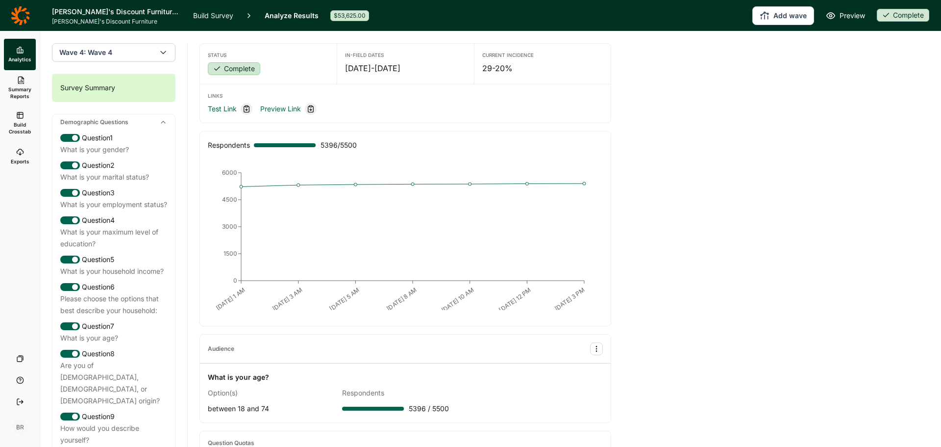
click at [133, 46] on button "Wave 4: Wave 4" at bounding box center [114, 52] width 124 height 19
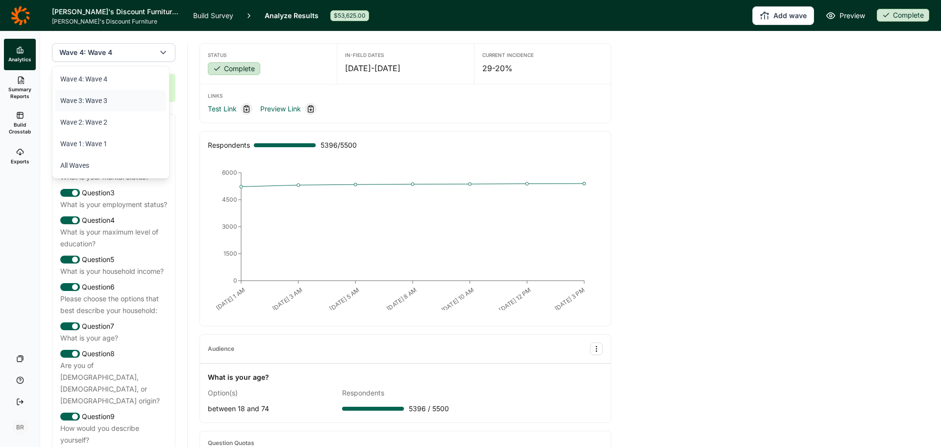
click at [100, 103] on li "Wave 3: Wave 3" at bounding box center [110, 101] width 111 height 22
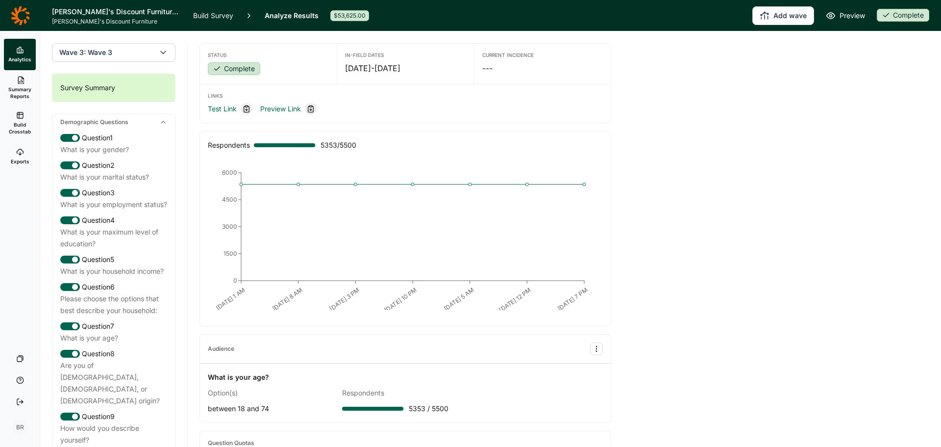
click at [117, 55] on button "Wave 3: Wave 3" at bounding box center [114, 52] width 124 height 19
